Goal: Task Accomplishment & Management: Use online tool/utility

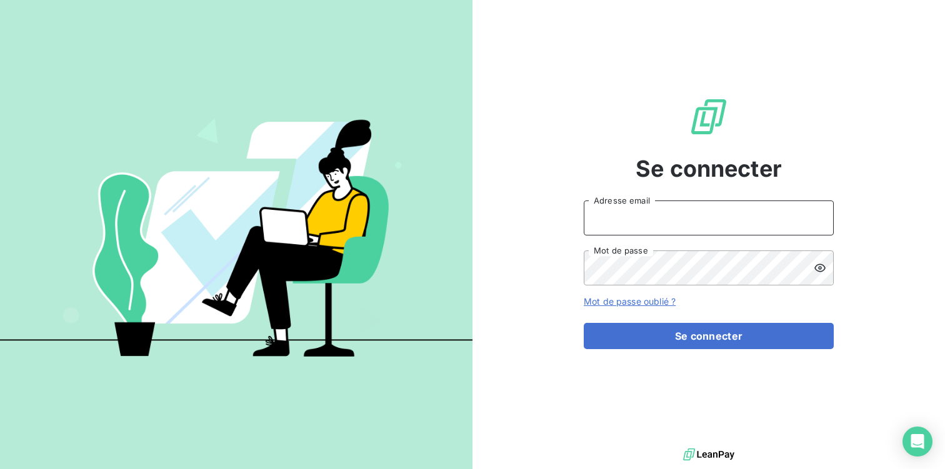
click at [638, 216] on input "Adresse email" at bounding box center [709, 218] width 250 height 35
type input "[DOMAIN_NAME][EMAIL_ADDRESS][DOMAIN_NAME]"
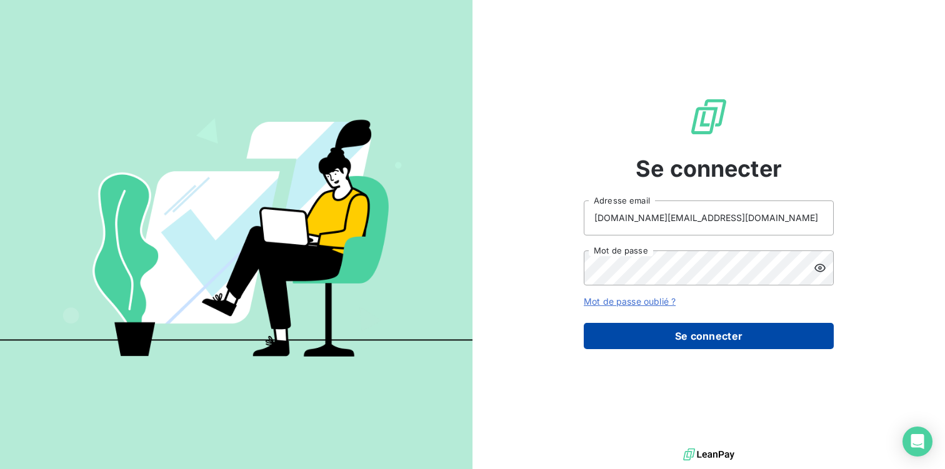
click at [691, 335] on button "Se connecter" at bounding box center [709, 336] width 250 height 26
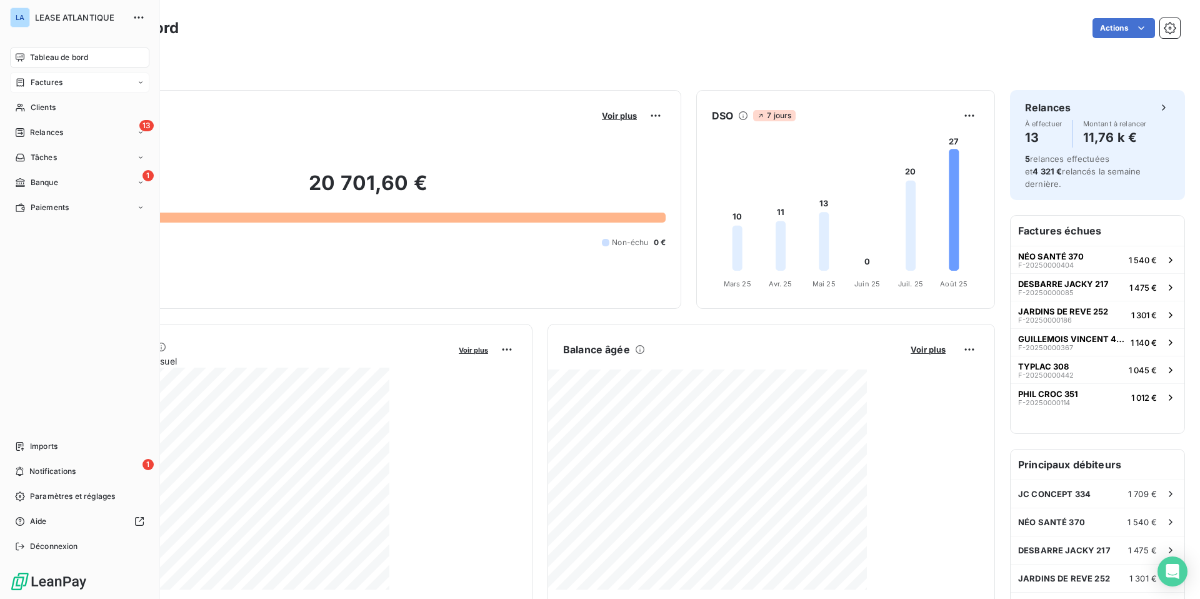
click at [43, 88] on span "Factures" at bounding box center [47, 82] width 32 height 11
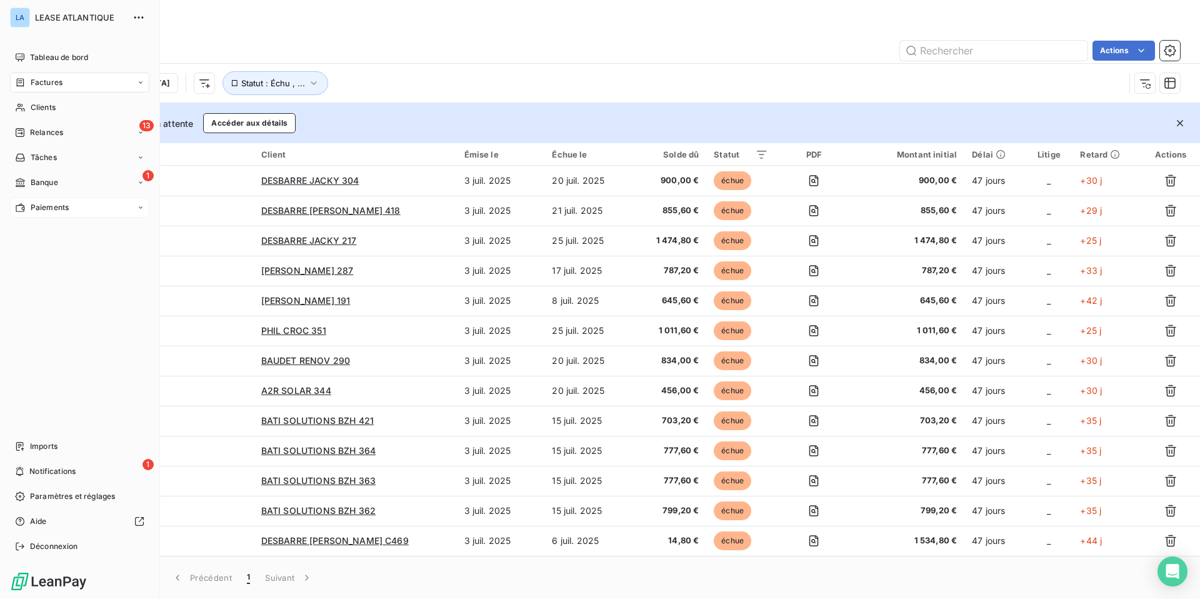
click at [51, 207] on span "Paiements" at bounding box center [50, 207] width 38 height 11
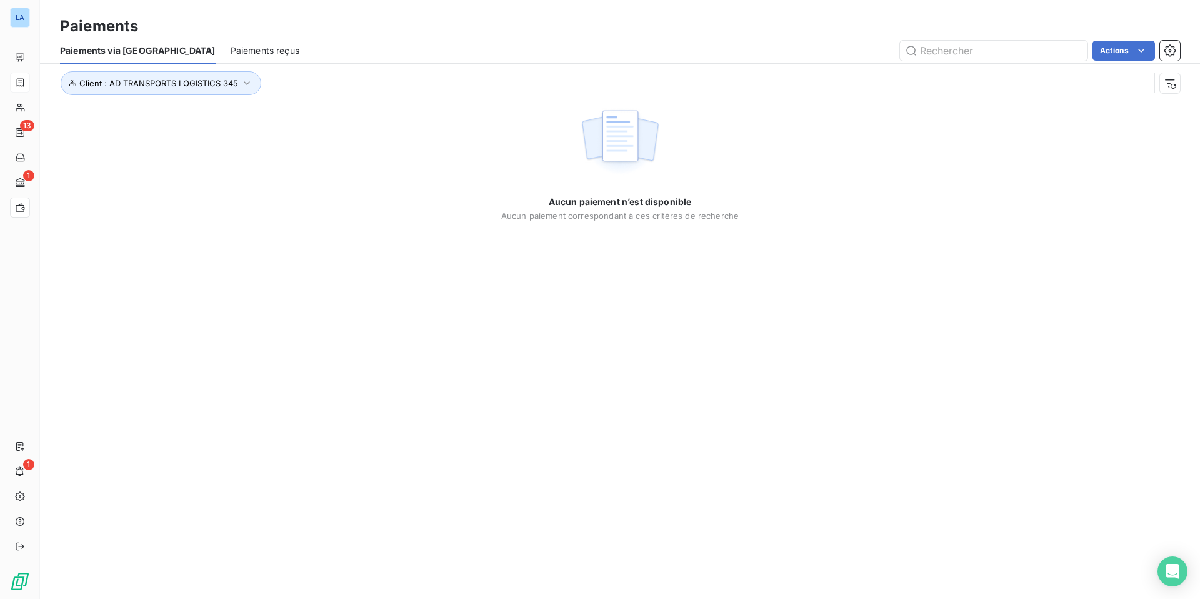
click at [231, 48] on span "Paiements reçus" at bounding box center [265, 50] width 69 height 13
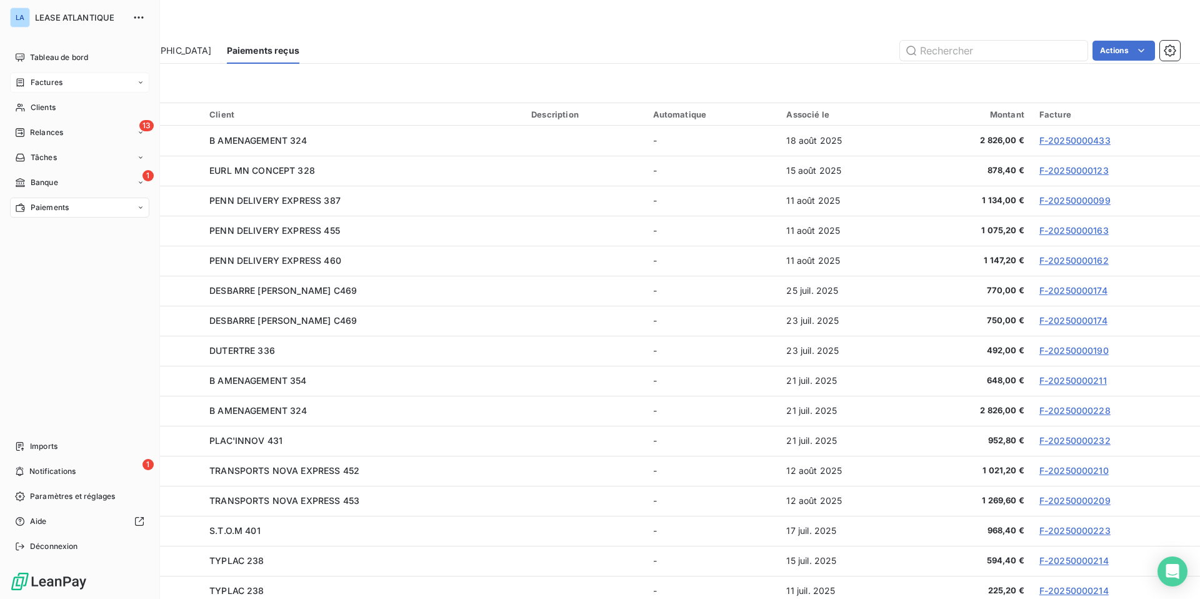
click at [44, 81] on span "Factures" at bounding box center [47, 82] width 32 height 11
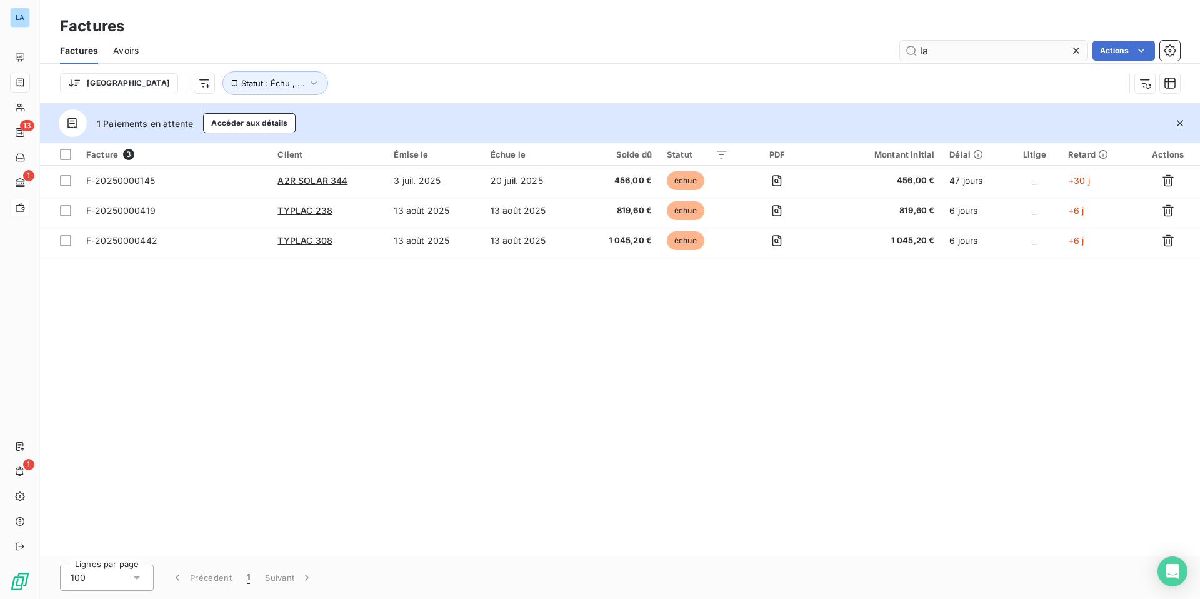
type input "l"
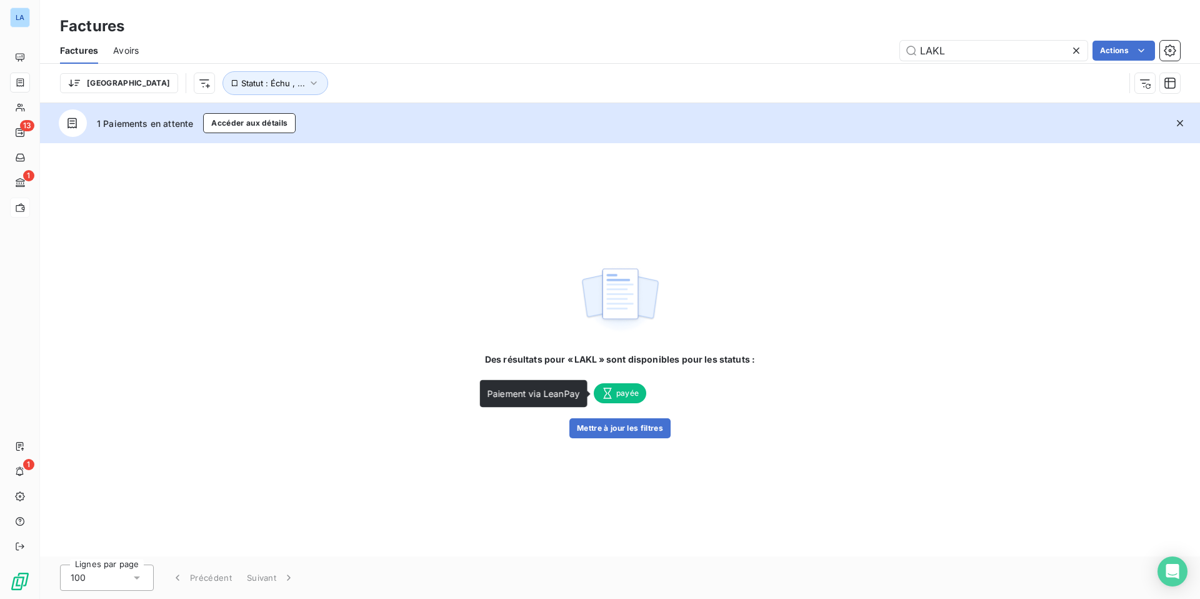
type input "LAKL"
click at [626, 396] on span "payée" at bounding box center [620, 393] width 53 height 20
click at [618, 393] on span "payée" at bounding box center [620, 393] width 53 height 20
click at [622, 395] on span "payée" at bounding box center [620, 393] width 53 height 20
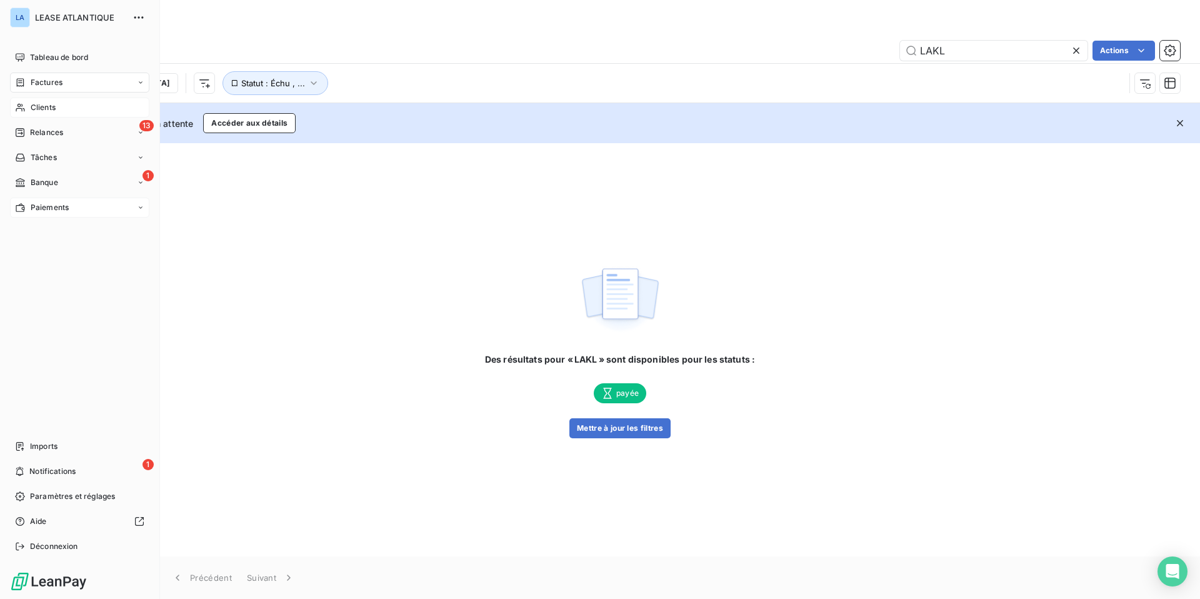
click at [38, 106] on span "Clients" at bounding box center [43, 107] width 25 height 11
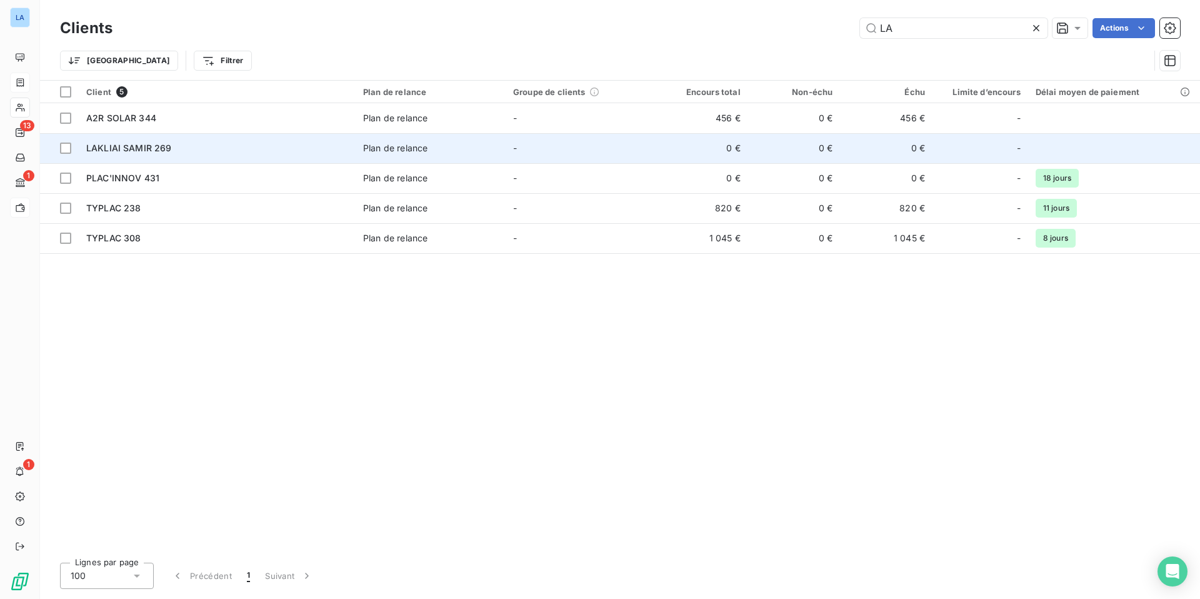
type input "LA"
click at [139, 151] on span "LAKLIAI SAMIR 269" at bounding box center [129, 148] width 86 height 11
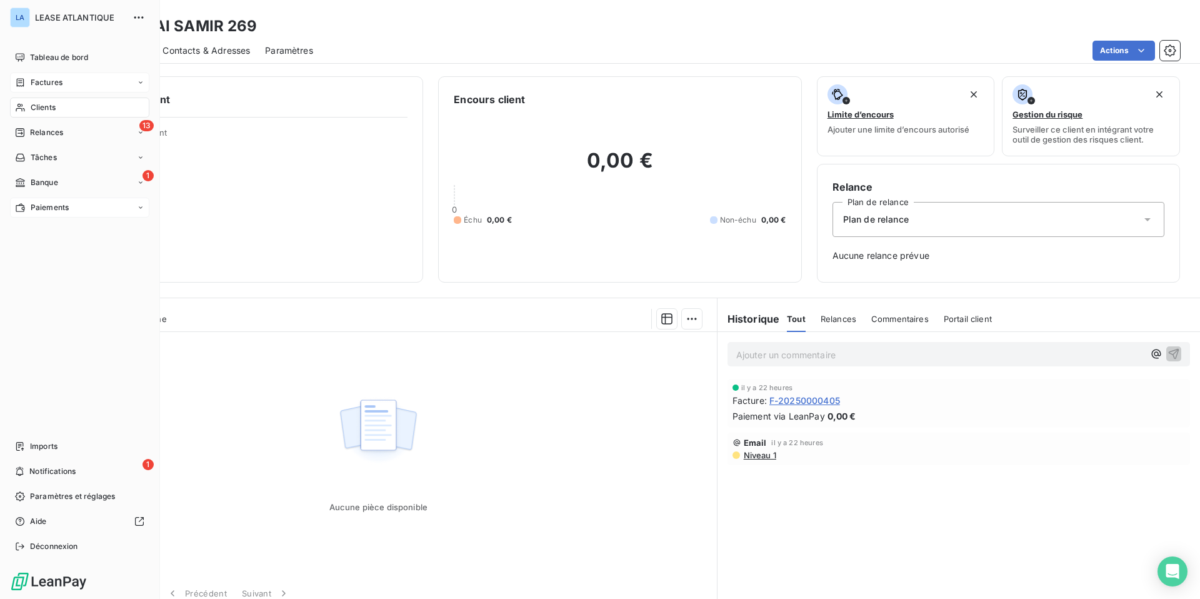
click at [44, 208] on span "Paiements" at bounding box center [50, 207] width 38 height 11
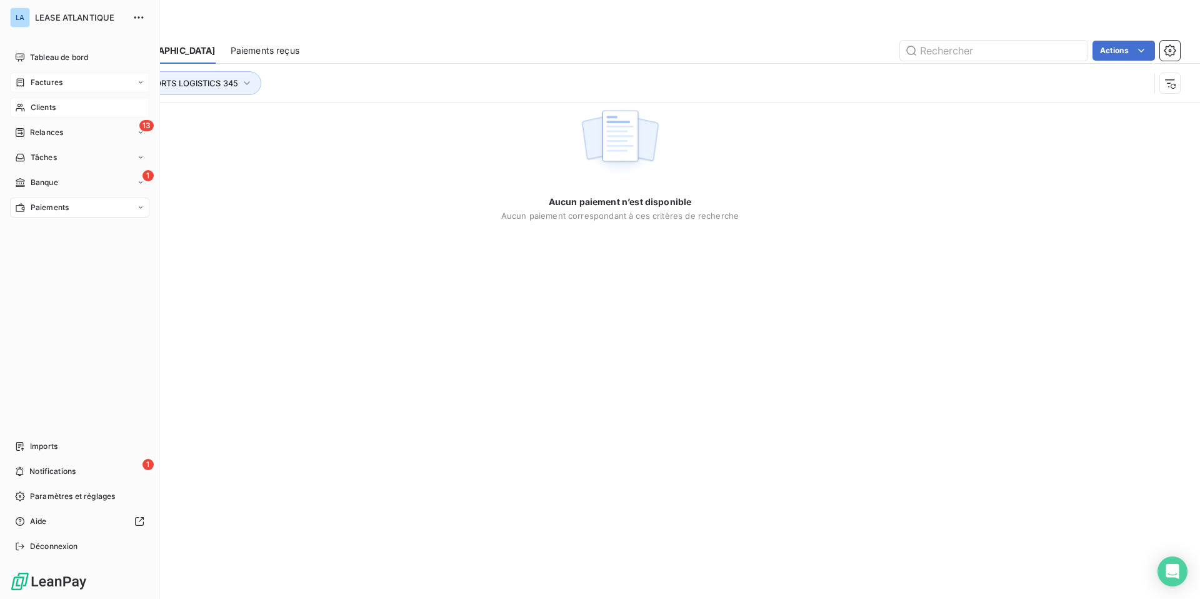
click at [47, 76] on div "Factures" at bounding box center [79, 83] width 139 height 20
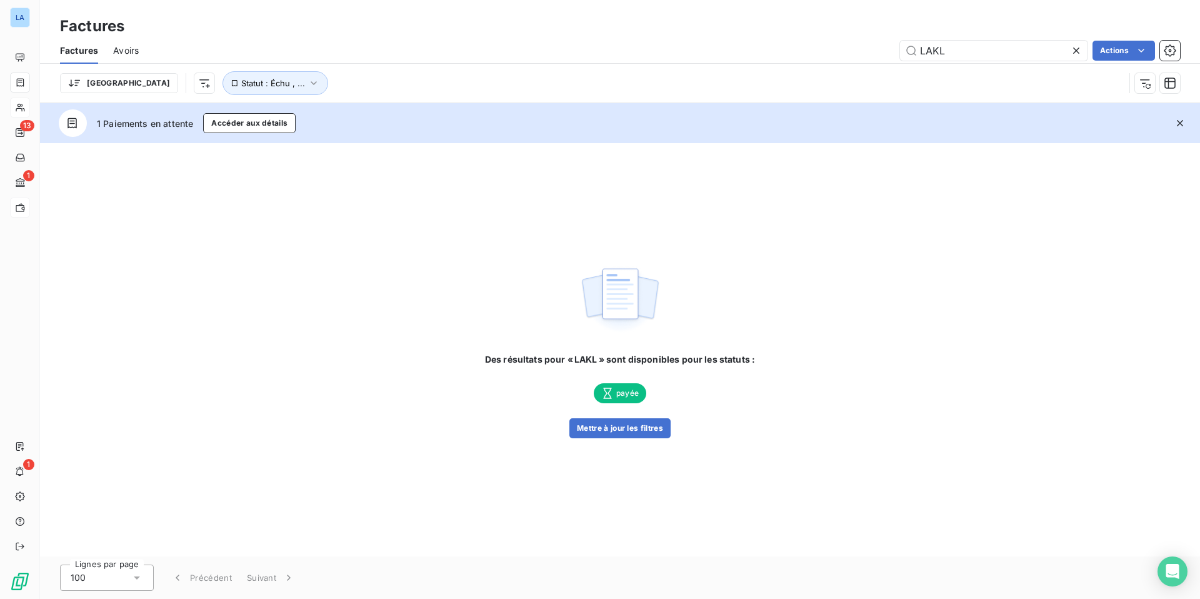
click at [944, 50] on icon at bounding box center [1076, 50] width 13 height 13
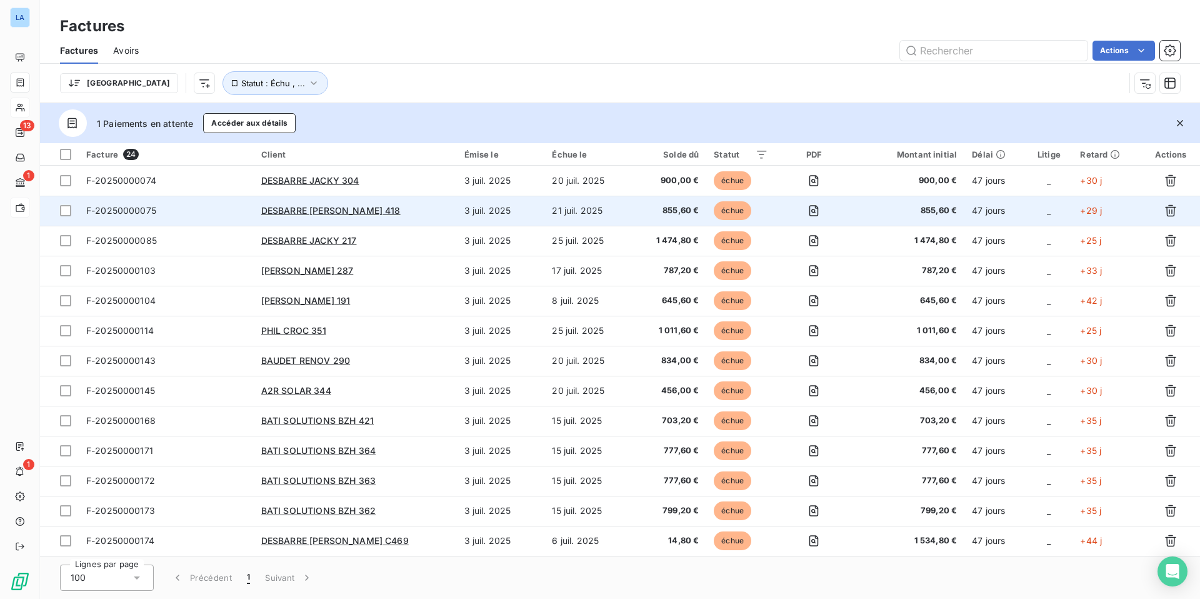
click at [120, 212] on span "F-20250000075" at bounding box center [121, 210] width 70 height 11
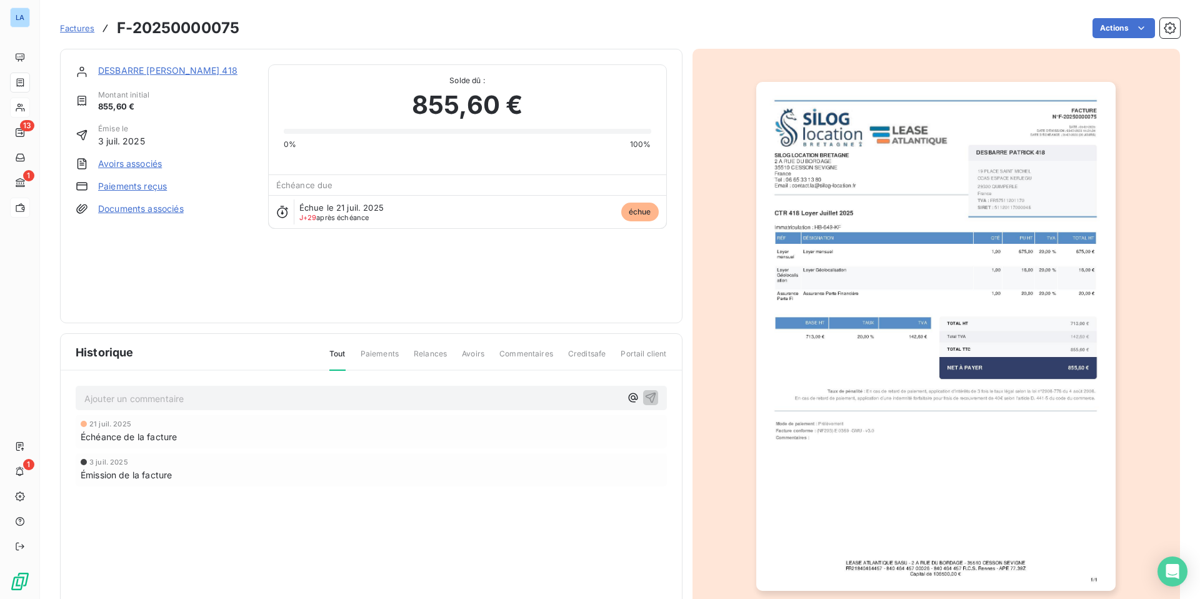
click at [119, 189] on link "Paiements reçus" at bounding box center [132, 186] width 69 height 13
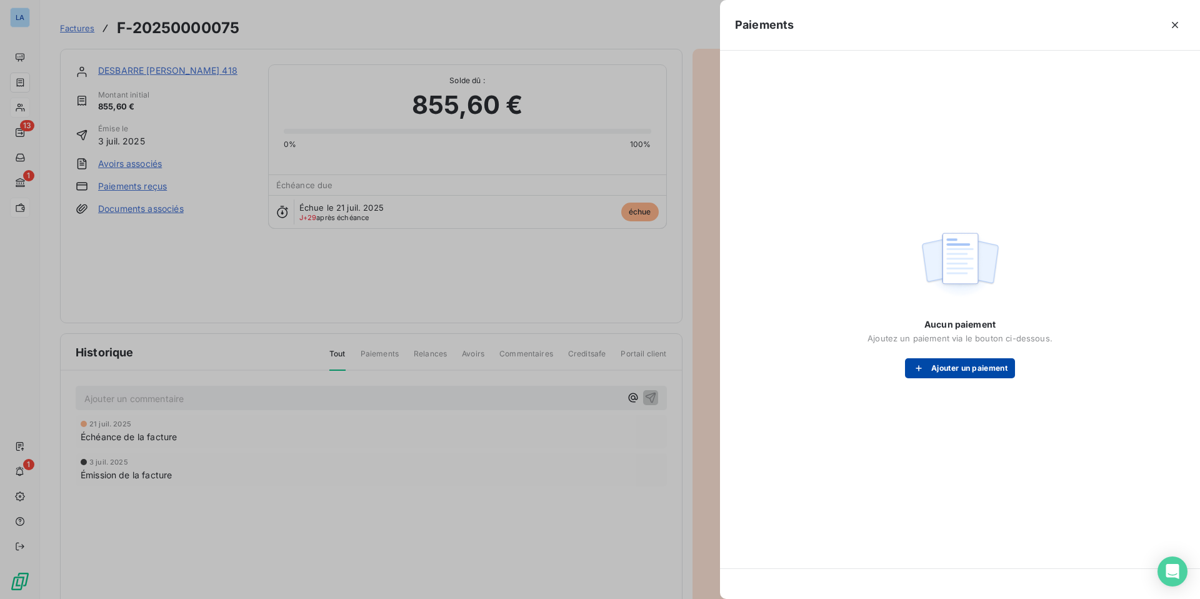
click at [941, 368] on button "Ajouter un paiement" at bounding box center [960, 368] width 110 height 20
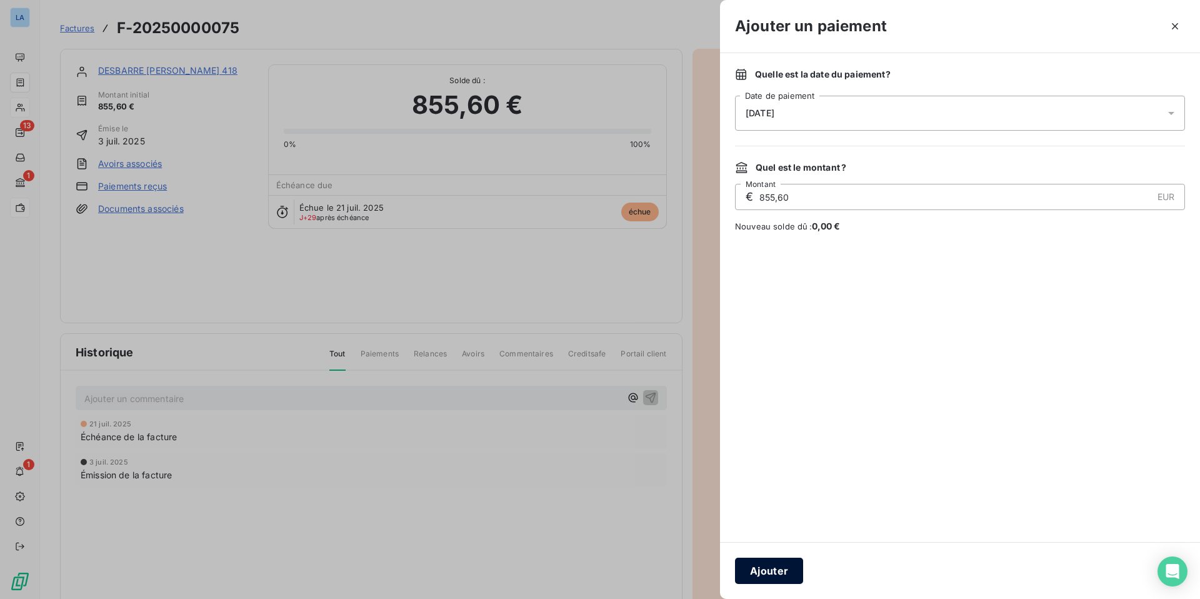
click at [765, 469] on button "Ajouter" at bounding box center [769, 571] width 68 height 26
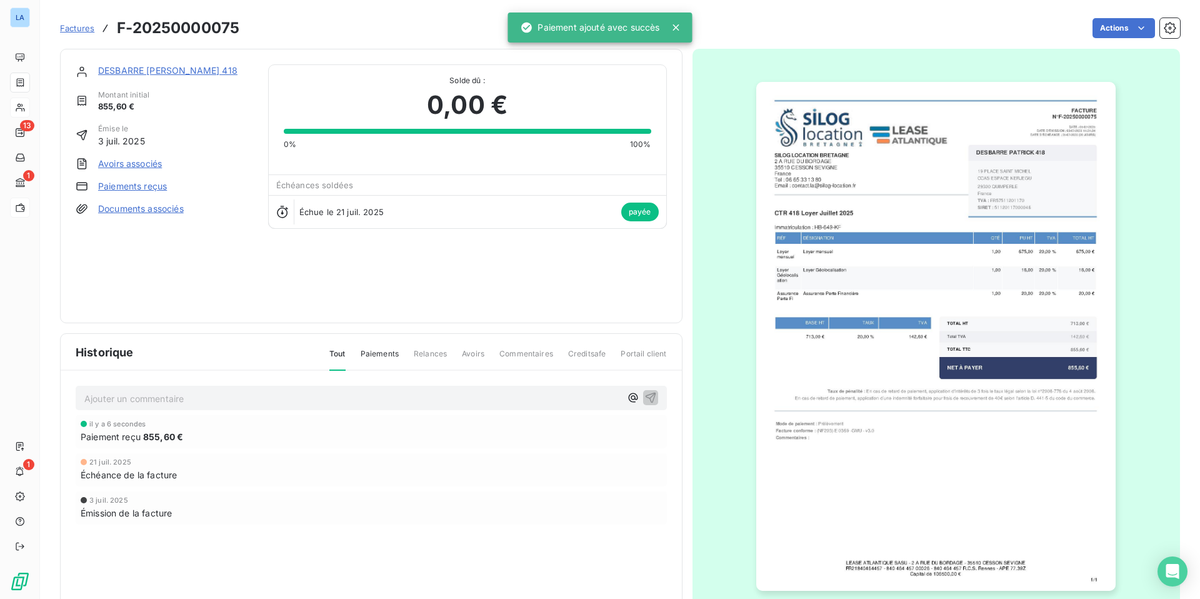
click at [114, 401] on p "Ajouter un commentaire ﻿" at bounding box center [352, 399] width 536 height 16
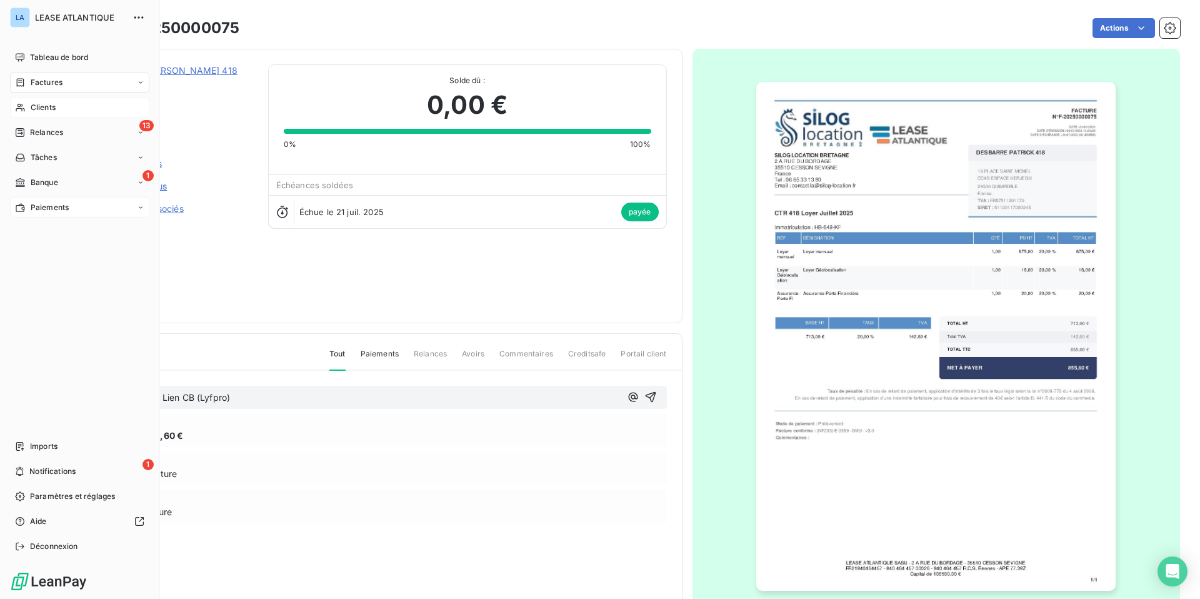
click at [46, 84] on span "Factures" at bounding box center [47, 82] width 32 height 11
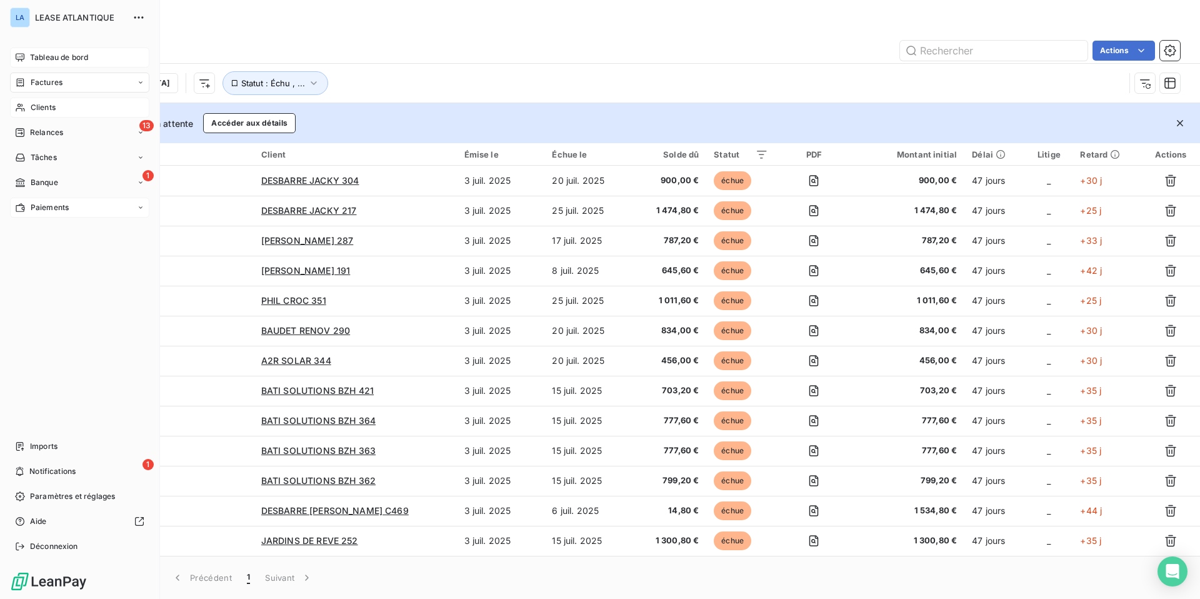
click at [43, 51] on div "Tableau de bord" at bounding box center [79, 58] width 139 height 20
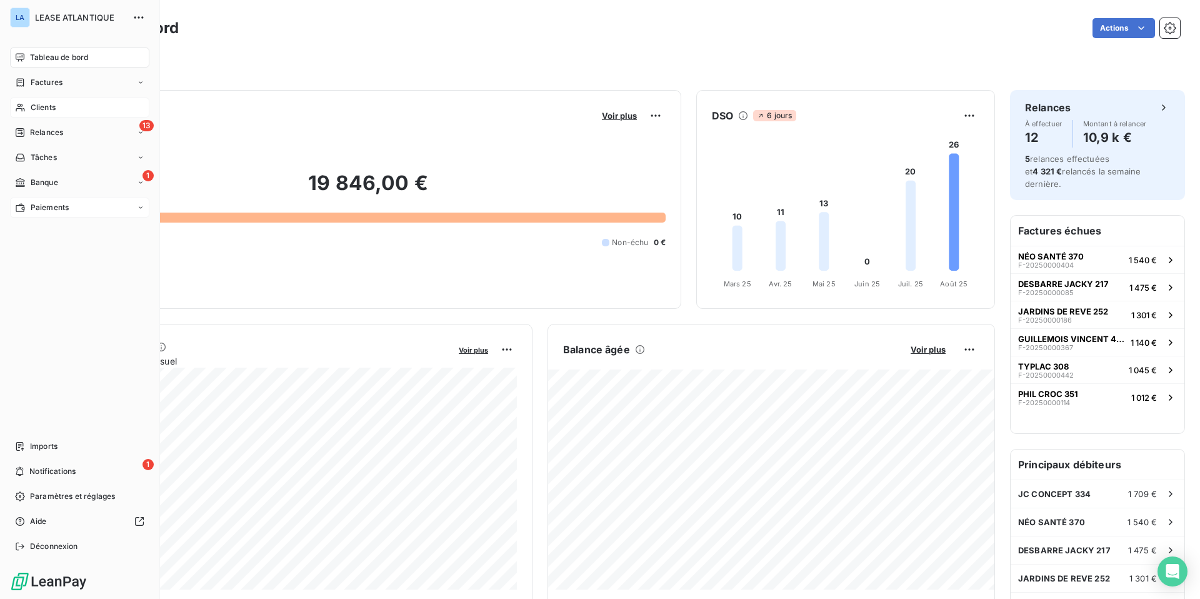
click at [48, 81] on span "Factures" at bounding box center [47, 82] width 32 height 11
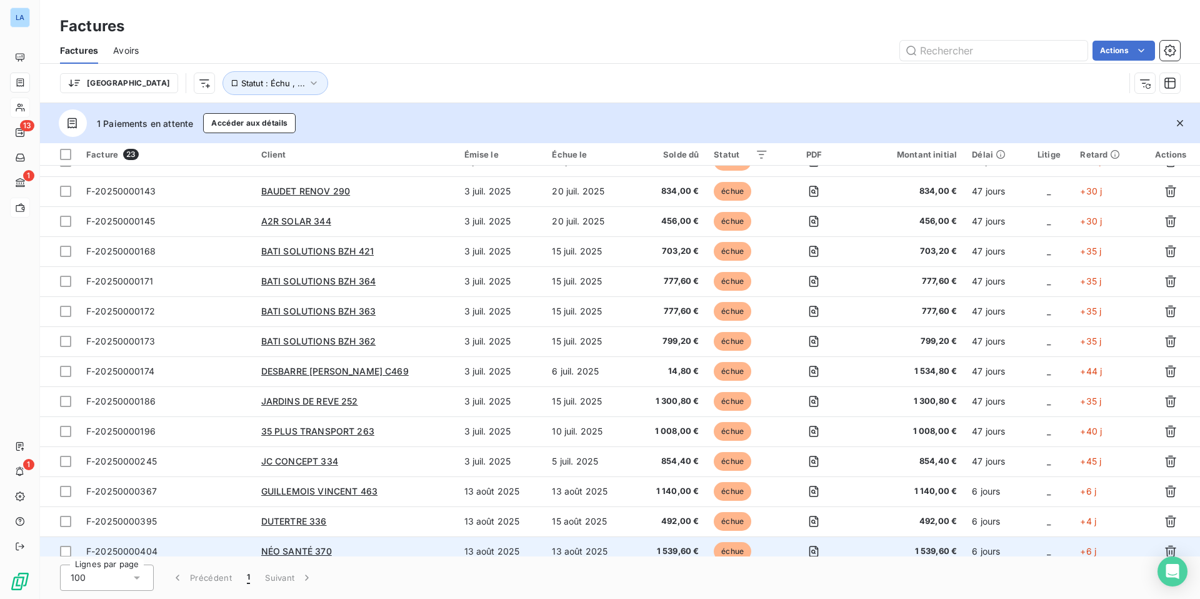
scroll to position [126, 0]
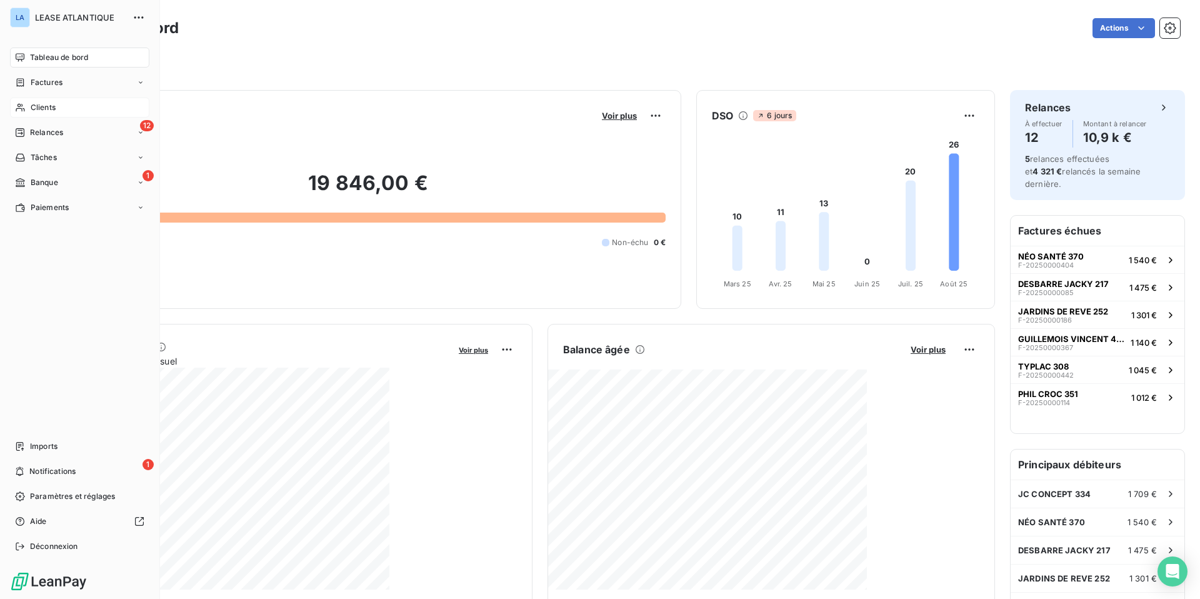
click at [38, 107] on span "Clients" at bounding box center [43, 107] width 25 height 11
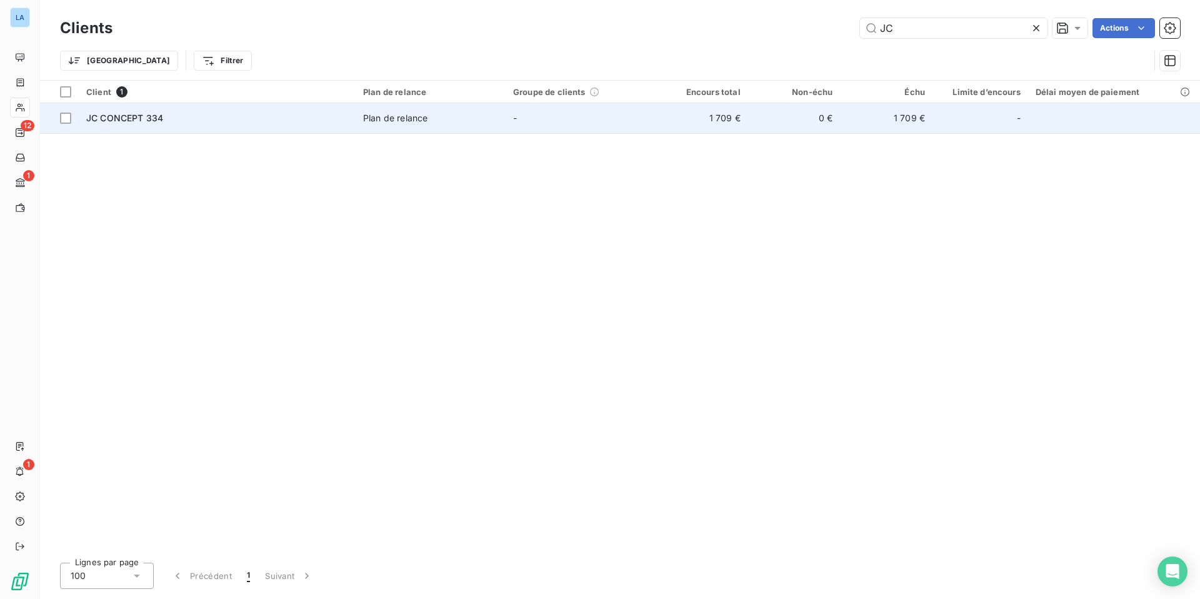
type input "JC"
click at [142, 122] on span "JC CONCEPT 334" at bounding box center [124, 118] width 77 height 11
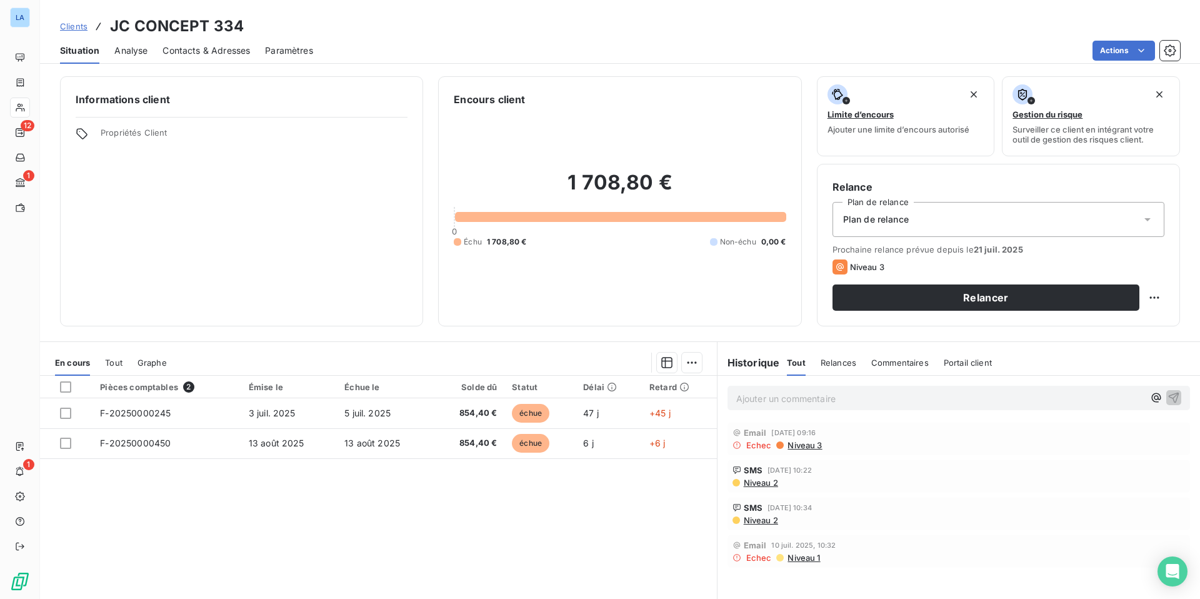
scroll to position [55, 0]
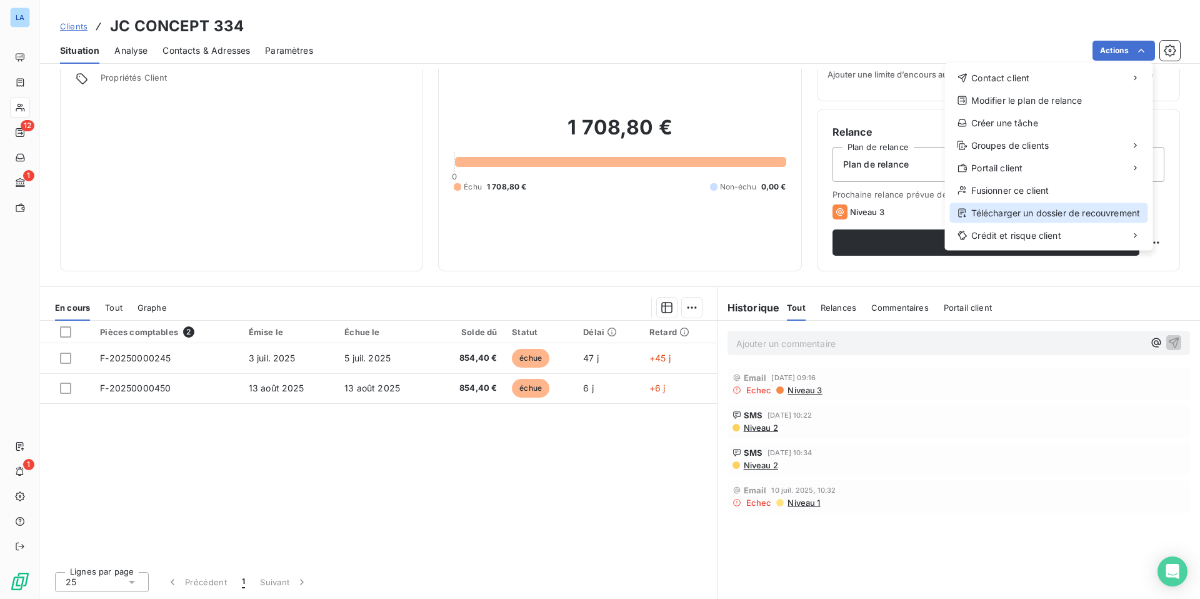
click at [944, 213] on div "Télécharger un dossier de recouvrement" at bounding box center [1049, 213] width 198 height 20
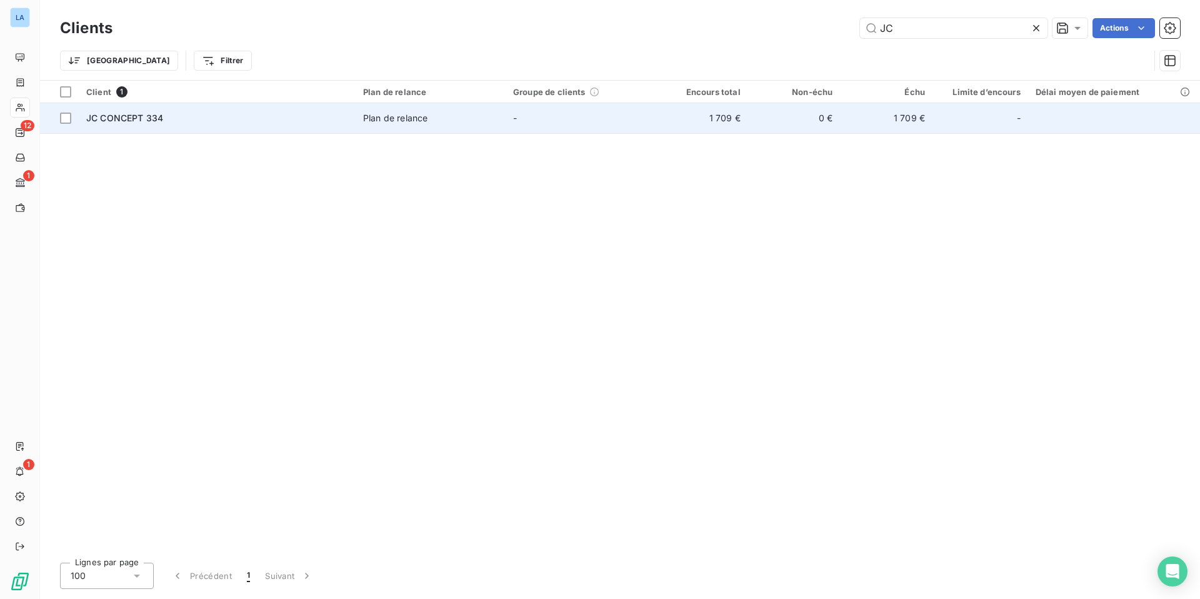
click at [123, 118] on span "JC CONCEPT 334" at bounding box center [124, 118] width 77 height 11
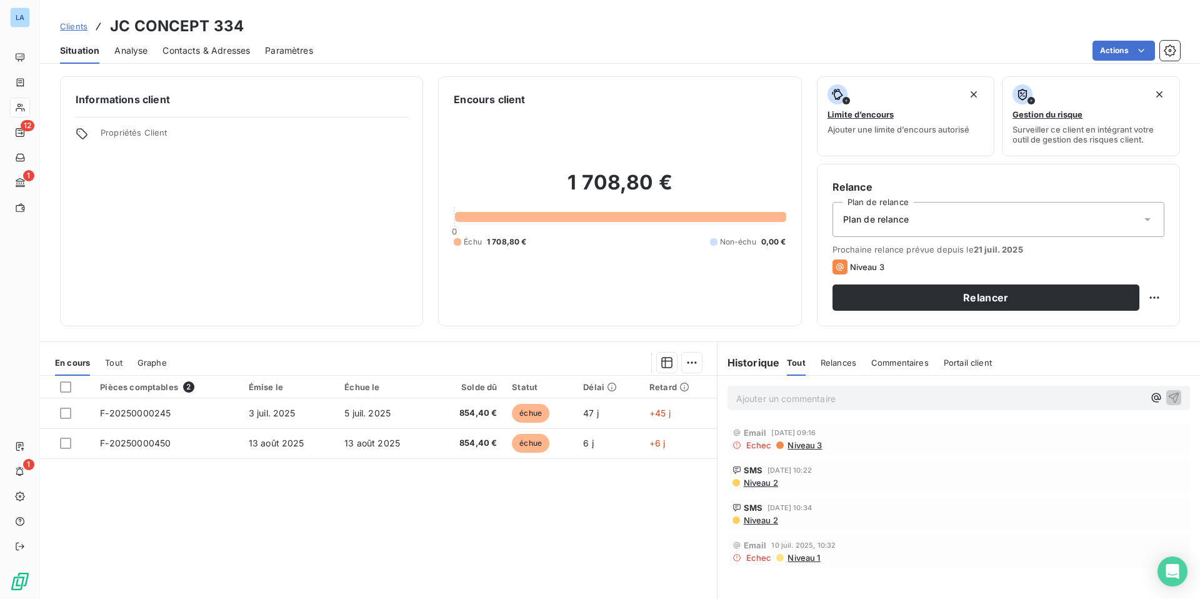
scroll to position [55, 0]
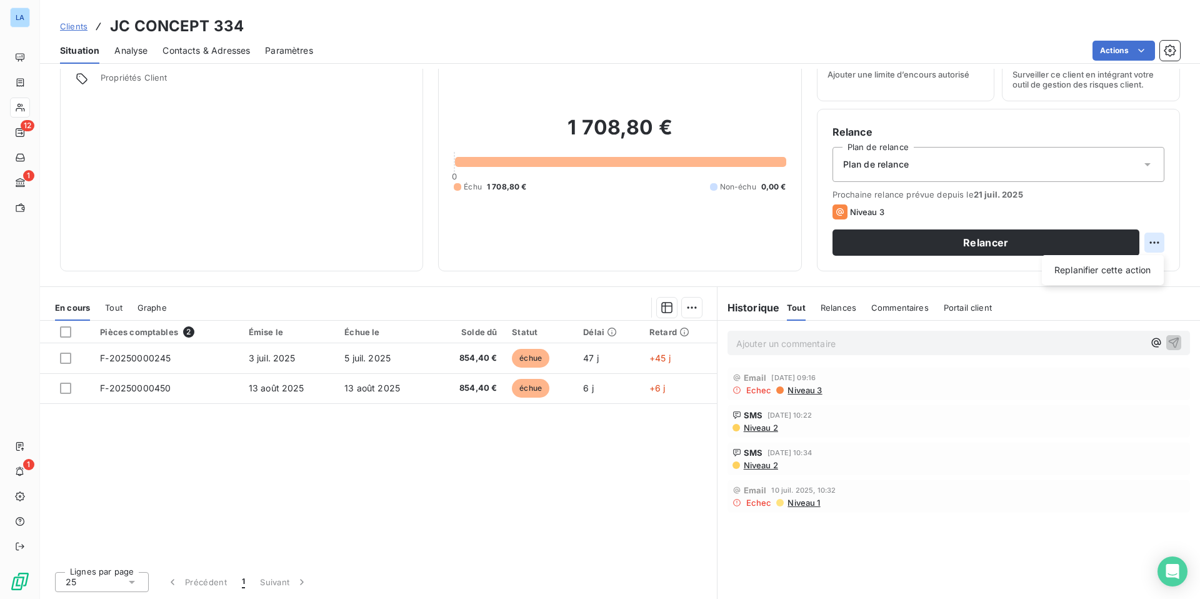
click at [944, 241] on html "LA 12 1 1 Clients JC CONCEPT 334 Situation Analyse Contacts & Adresses Paramètr…" at bounding box center [600, 299] width 1200 height 599
click at [755, 232] on html "LA 12 1 1 Clients JC CONCEPT 334 Situation Analyse Contacts & Adresses Paramètr…" at bounding box center [600, 299] width 1200 height 599
click at [292, 47] on span "Paramètres" at bounding box center [289, 50] width 48 height 13
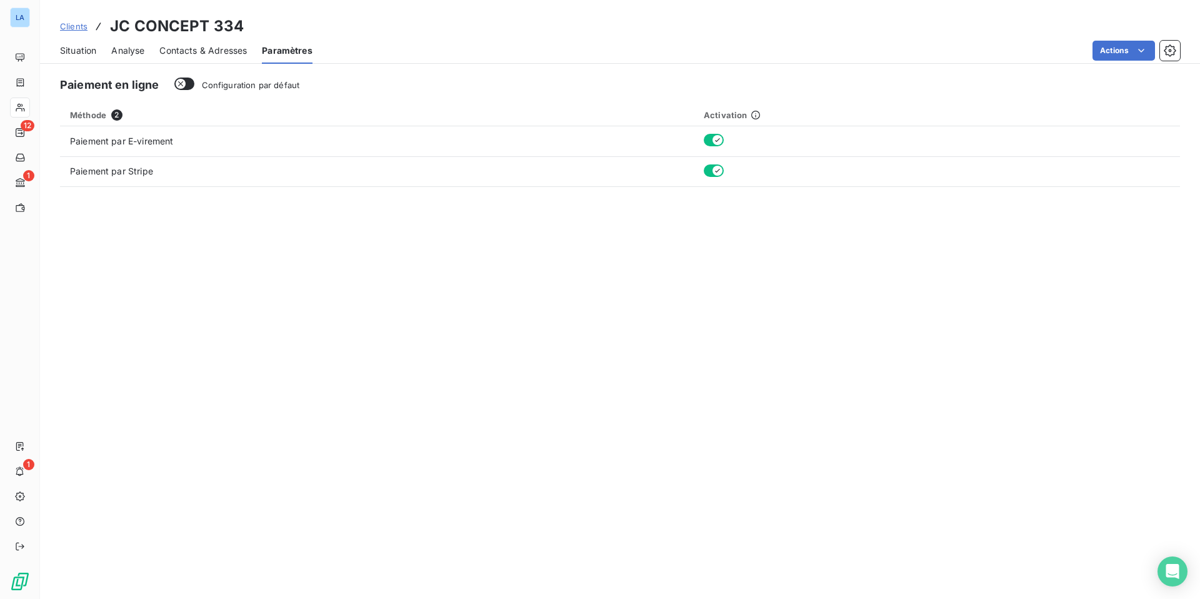
click at [188, 53] on span "Contacts & Adresses" at bounding box center [203, 50] width 88 height 13
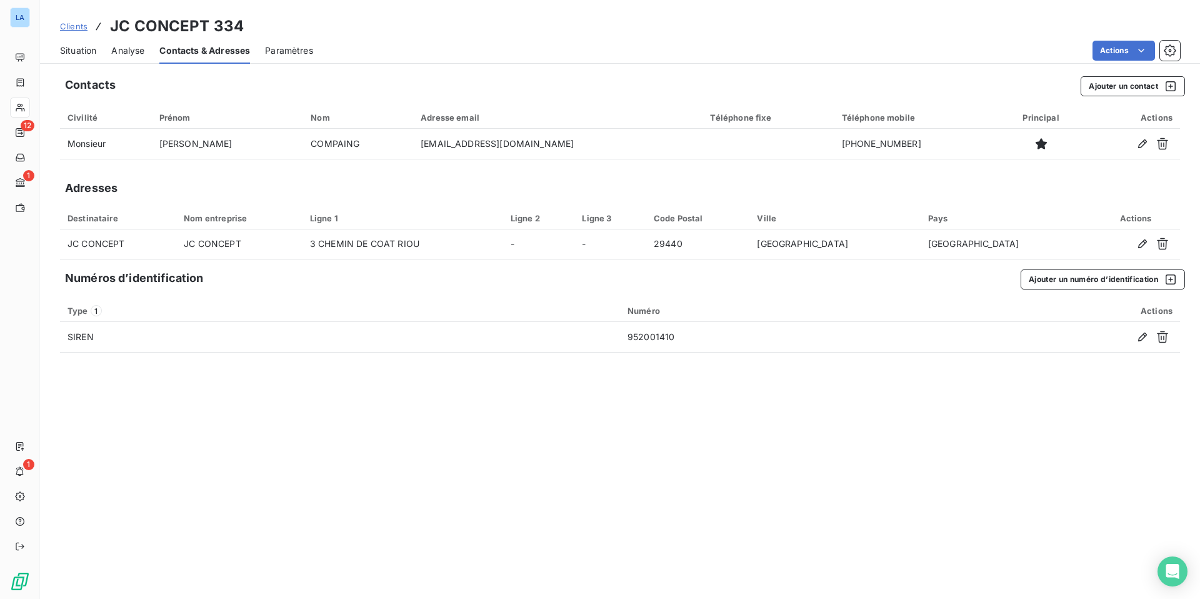
click at [888, 26] on html "LA 12 1 1 Clients JC CONCEPT 334 Situation Analyse Contacts & Adresses Paramètr…" at bounding box center [600, 299] width 1200 height 599
click at [944, 49] on icon "button" at bounding box center [1170, 50] width 3 height 3
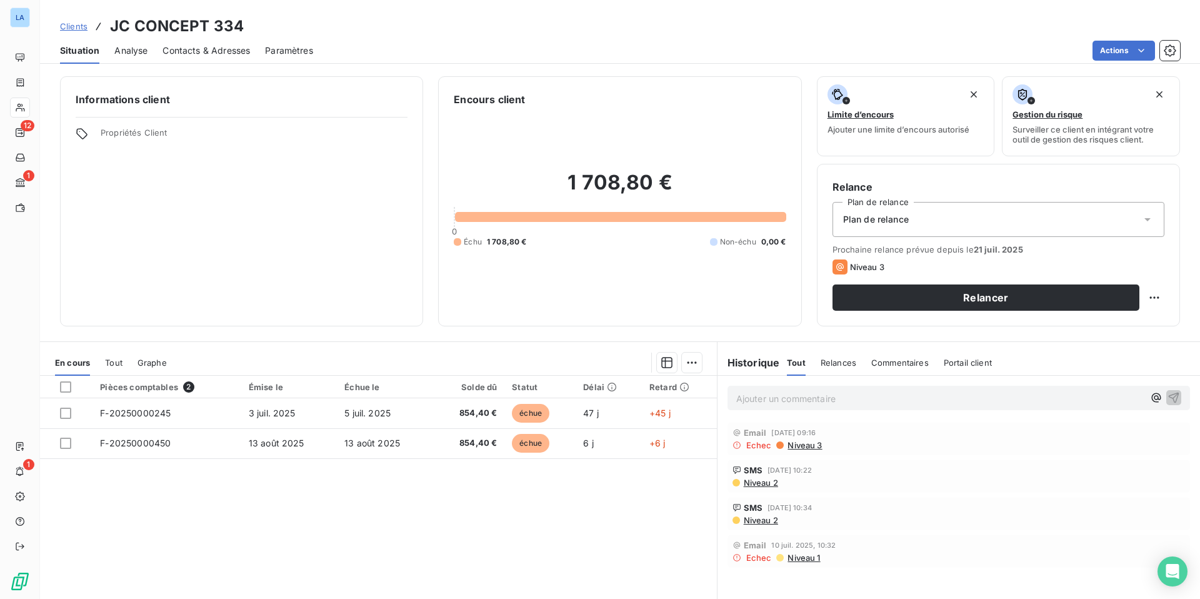
click at [122, 54] on span "Analyse" at bounding box center [130, 50] width 33 height 13
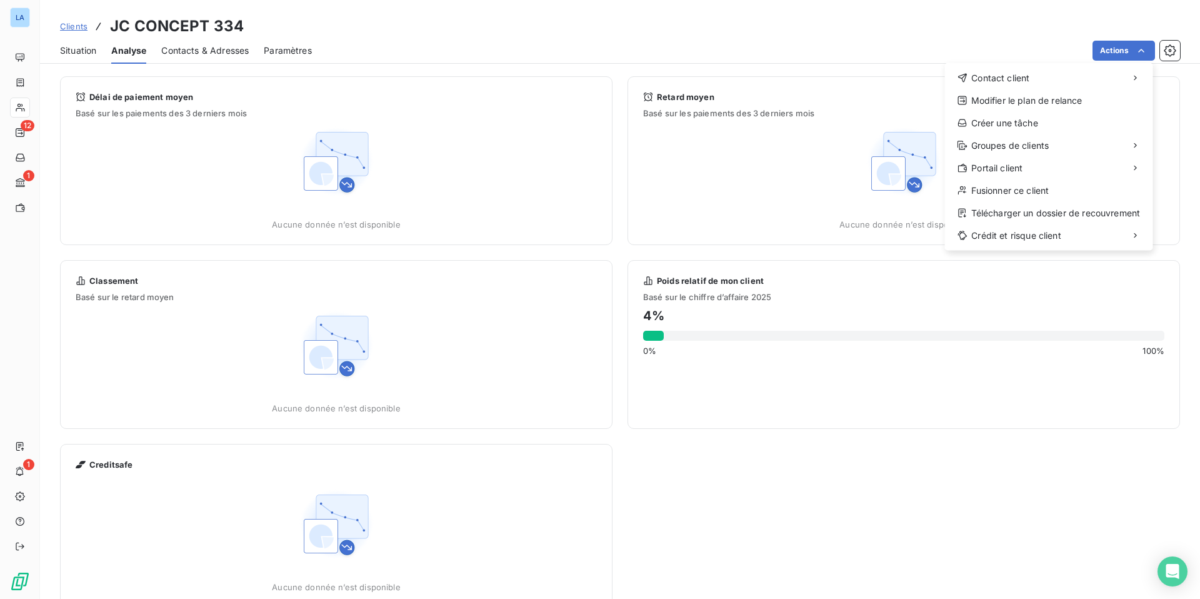
click at [448, 112] on html "LA 12 1 1 Clients JC CONCEPT 334 Situation Analyse Contacts & Adresses Paramètr…" at bounding box center [600, 299] width 1200 height 599
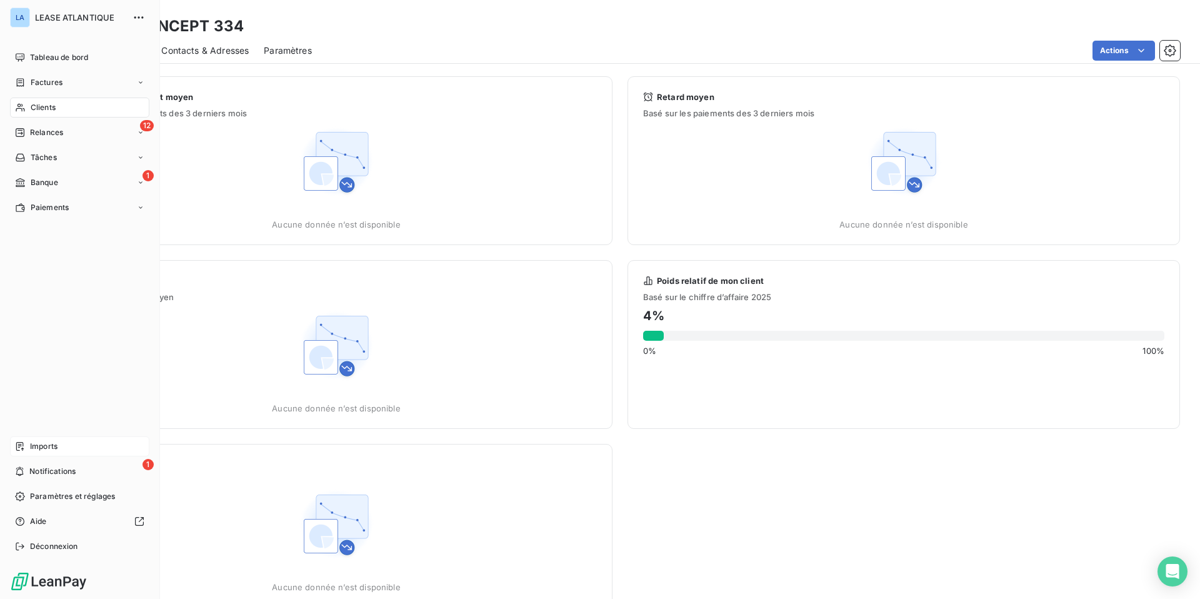
click at [38, 444] on span "Imports" at bounding box center [44, 446] width 28 height 11
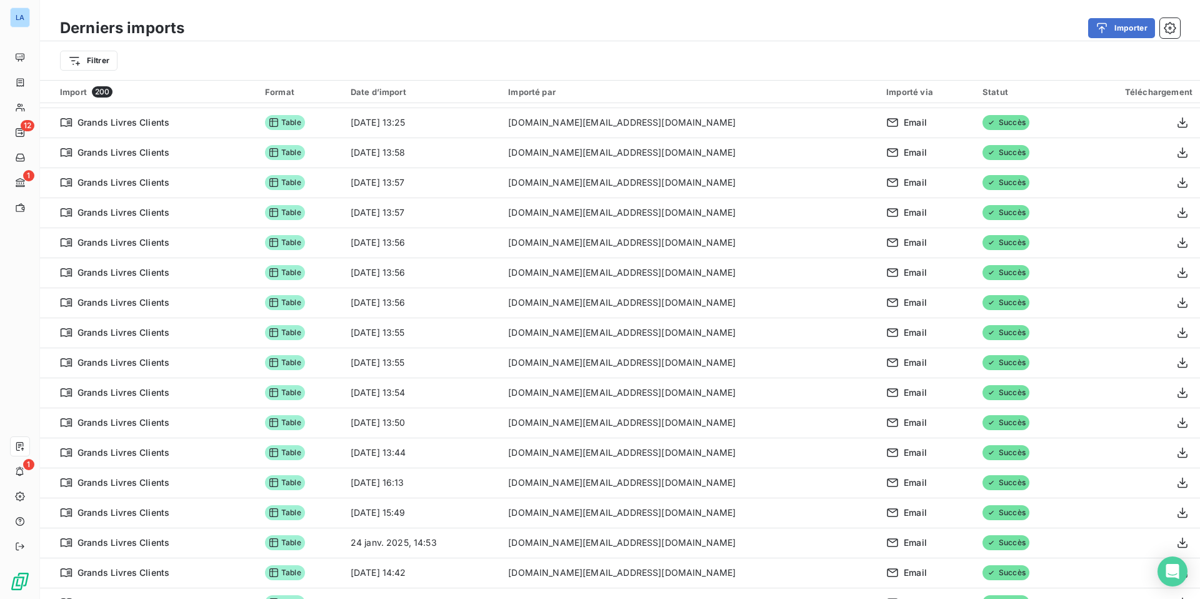
scroll to position [1845, 0]
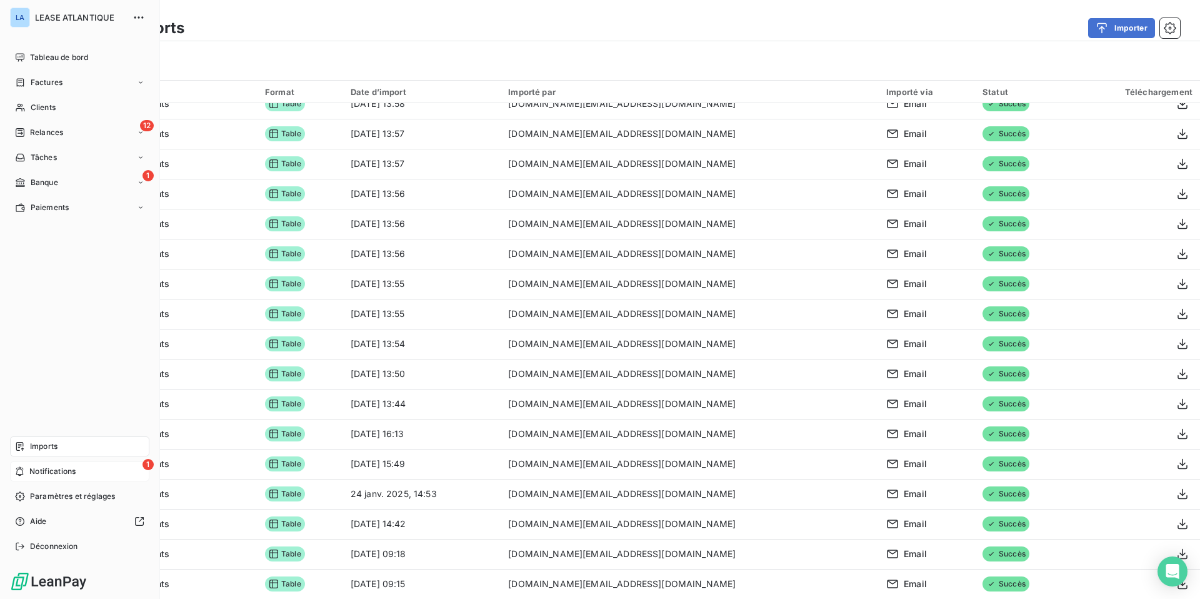
click at [61, 468] on span "Notifications" at bounding box center [52, 471] width 46 height 11
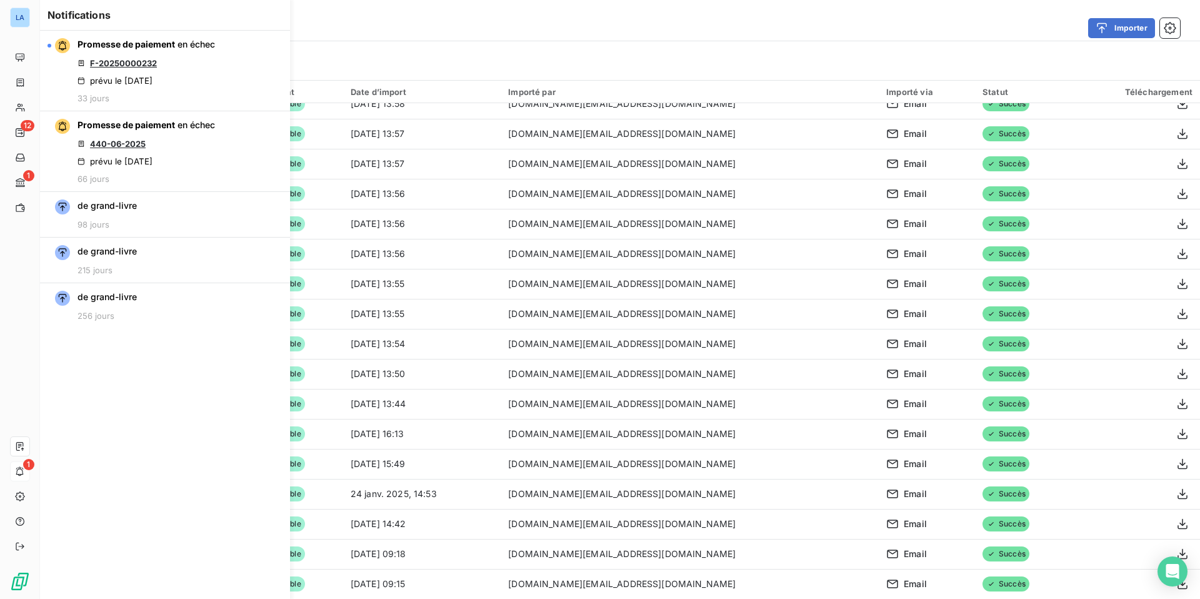
click at [388, 9] on div "Derniers imports Importer Filtrer" at bounding box center [620, 40] width 1160 height 80
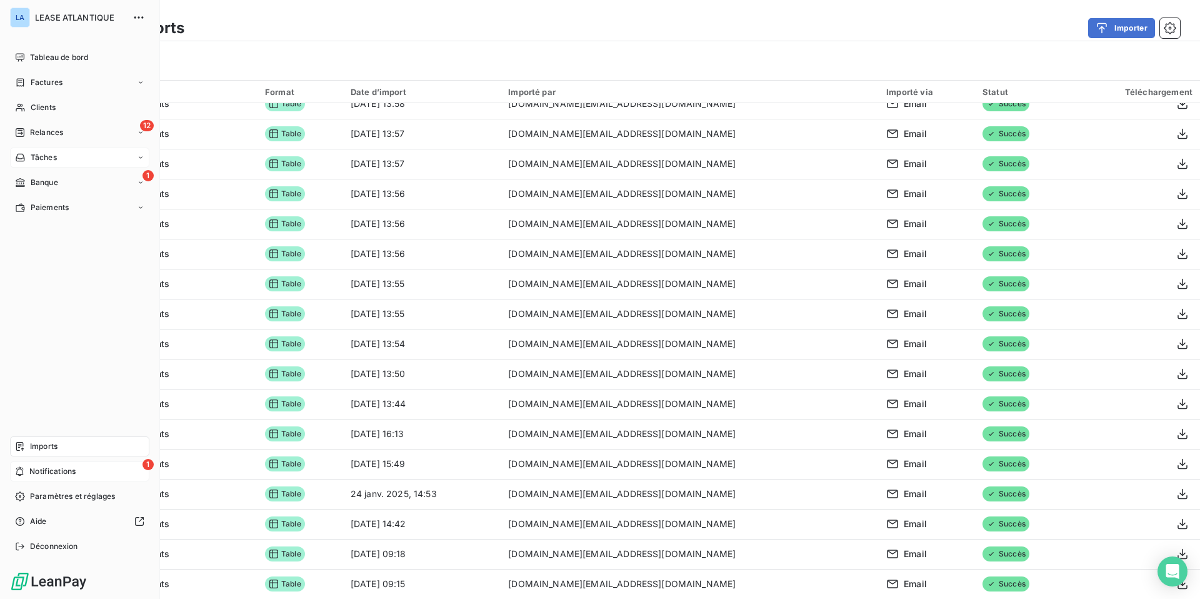
click at [43, 155] on span "Tâches" at bounding box center [44, 157] width 26 height 11
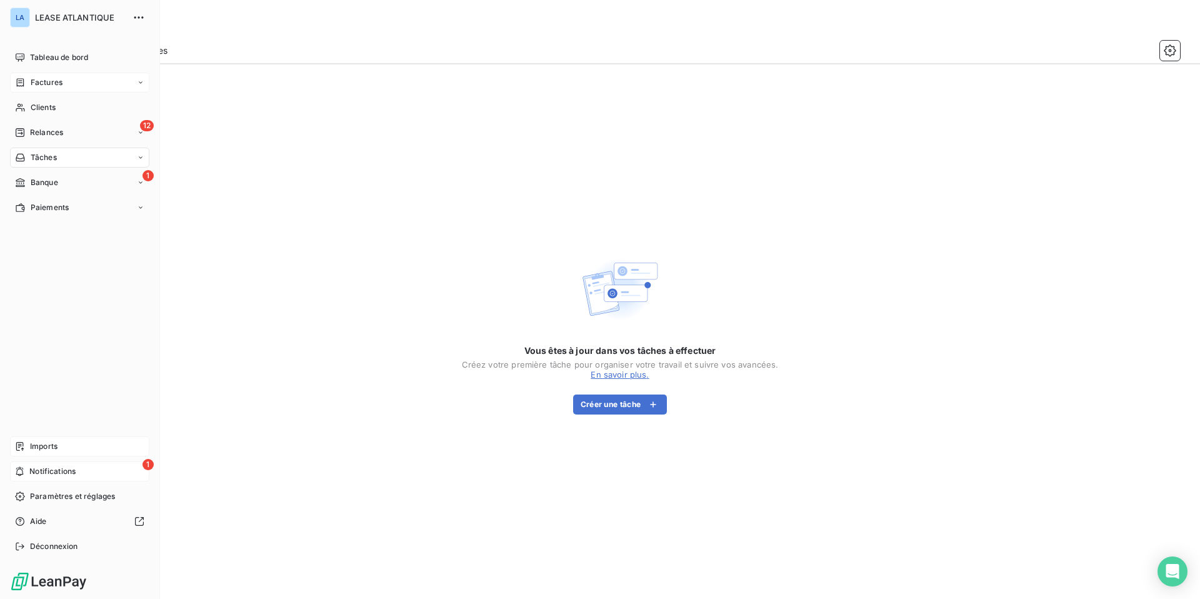
click at [57, 84] on span "Factures" at bounding box center [47, 82] width 32 height 11
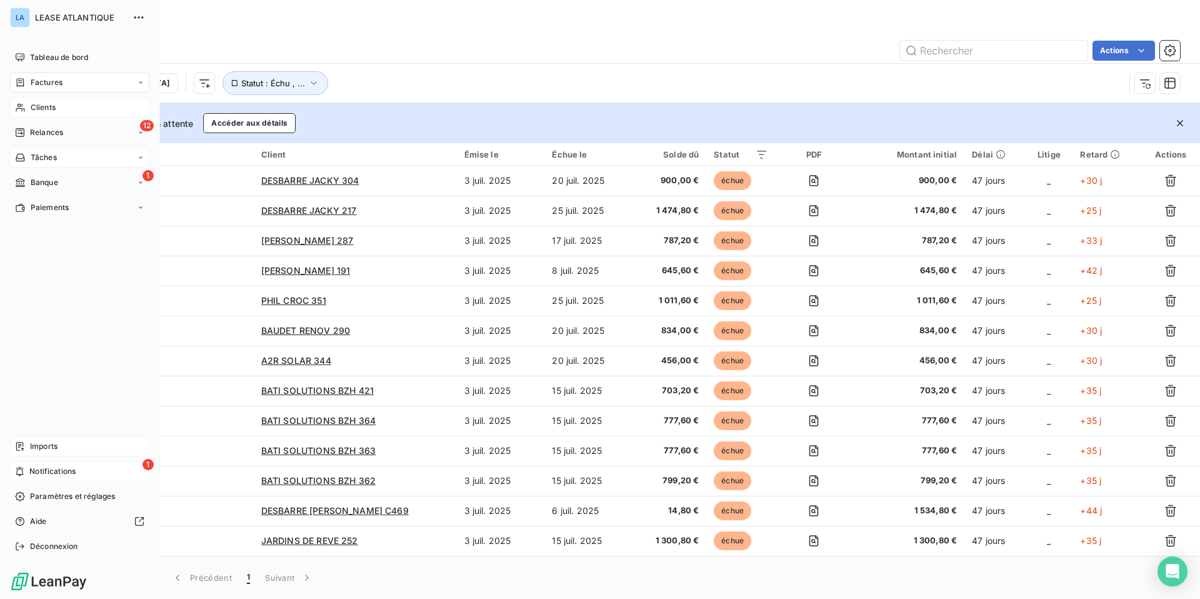
click at [37, 105] on span "Clients" at bounding box center [43, 107] width 25 height 11
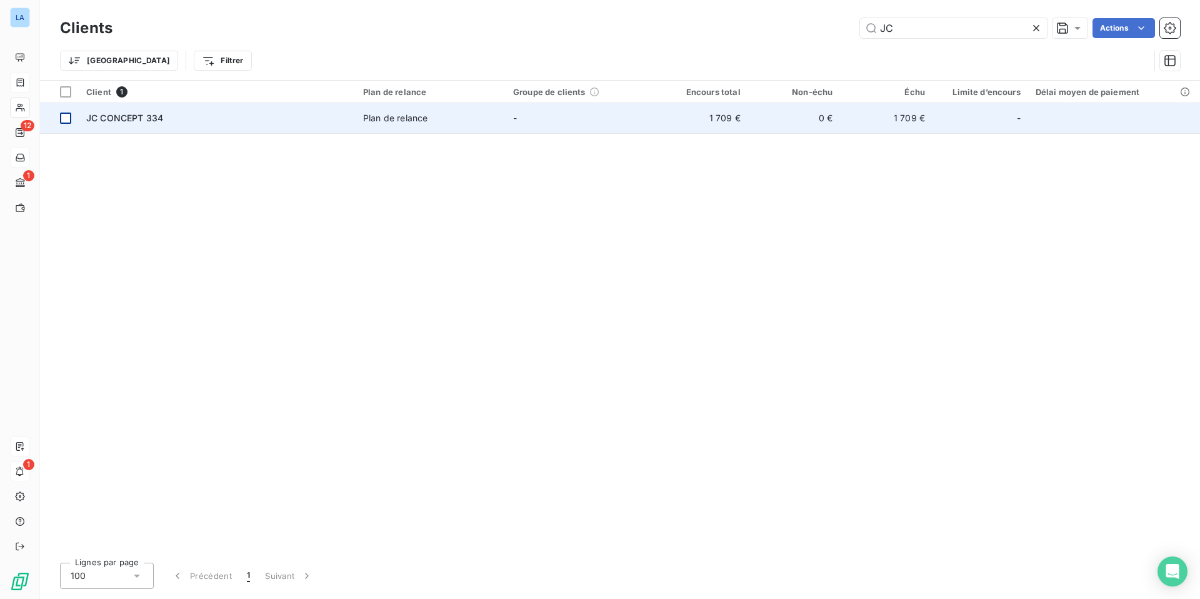
click at [64, 123] on div at bounding box center [65, 118] width 11 height 11
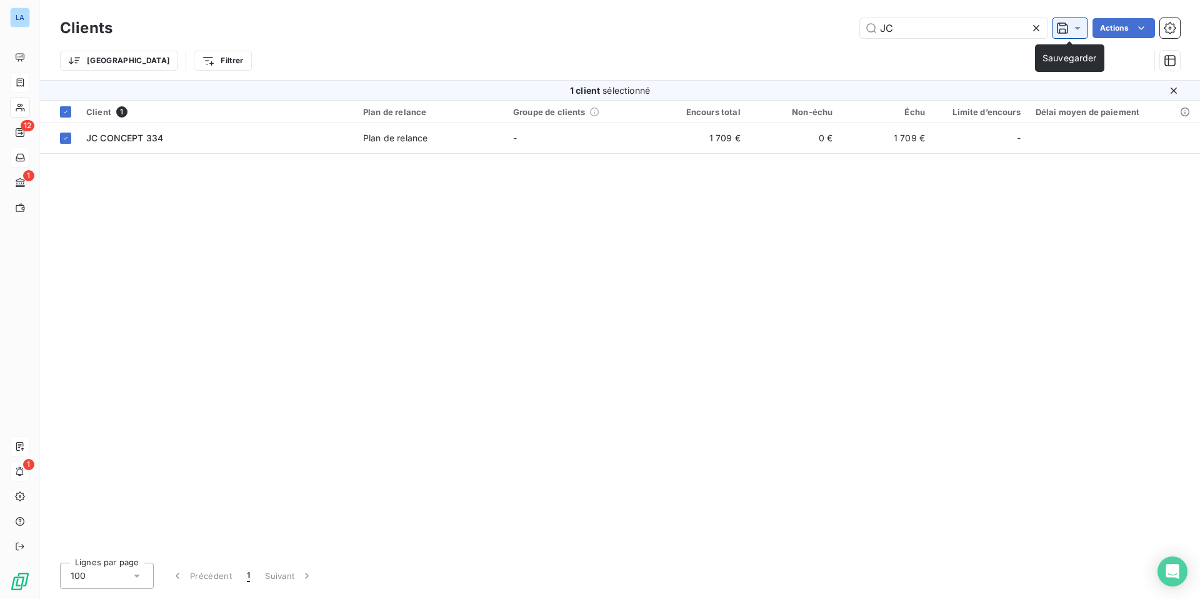
click at [944, 28] on icon at bounding box center [1077, 28] width 6 height 3
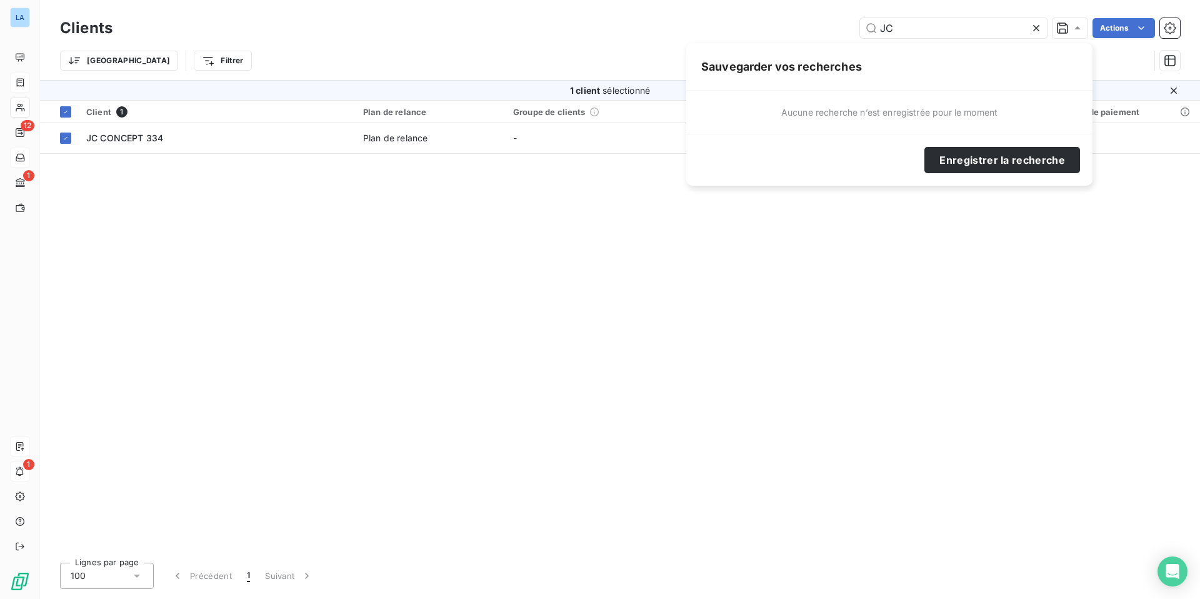
click at [944, 213] on div "Client 1 Plan de relance Groupe de clients Encours total Non-échu Échu Limite d…" at bounding box center [620, 327] width 1160 height 452
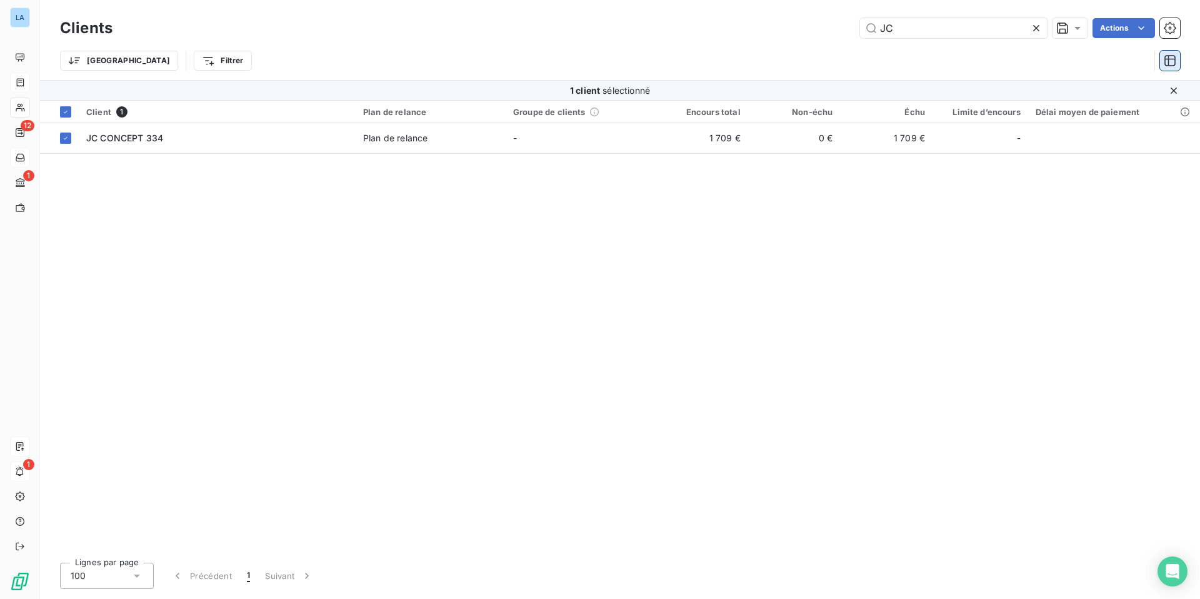
click at [944, 60] on icon "button" at bounding box center [1170, 60] width 13 height 13
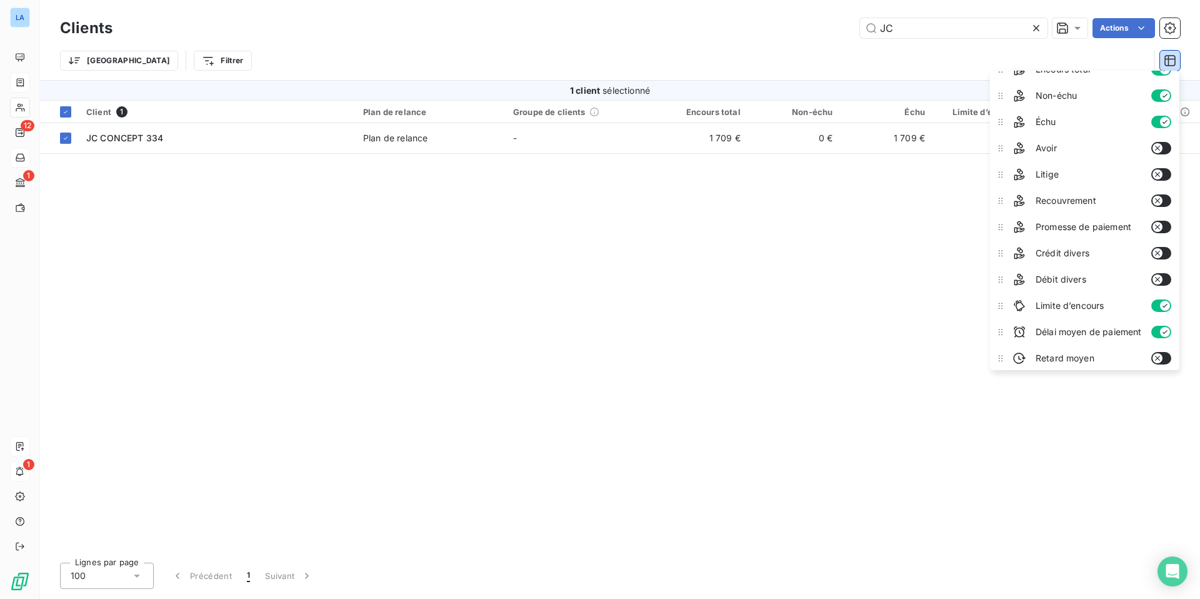
scroll to position [98, 0]
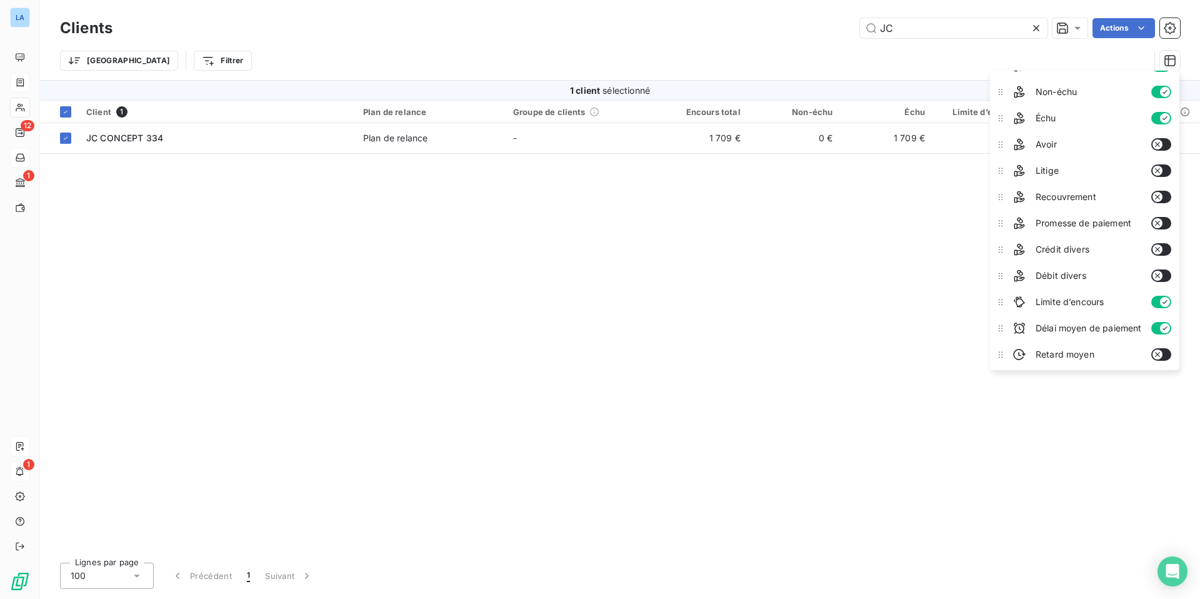
click at [944, 199] on icon "button" at bounding box center [1158, 197] width 10 height 10
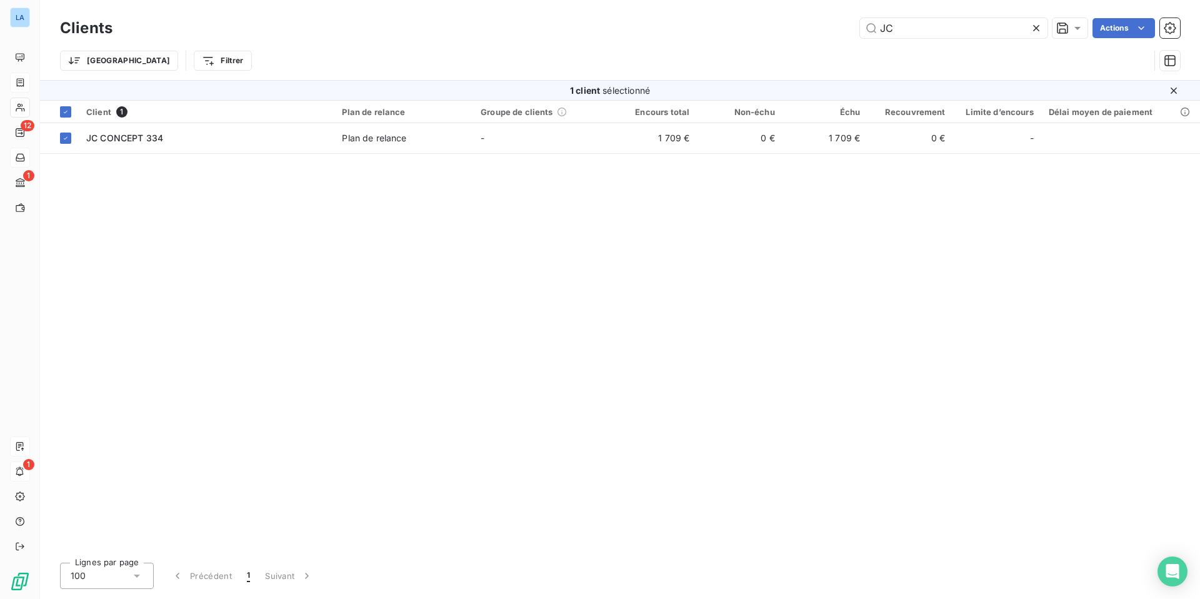
click at [907, 226] on div "Client 1 Plan de relance Groupe de clients Encours total Non-échu Échu Recouvre…" at bounding box center [620, 327] width 1160 height 452
click at [944, 222] on html "LA 12 1 1 Clients JC Actions Trier Filtrer 1 client sélectionné Client 1 Plan d…" at bounding box center [600, 299] width 1200 height 599
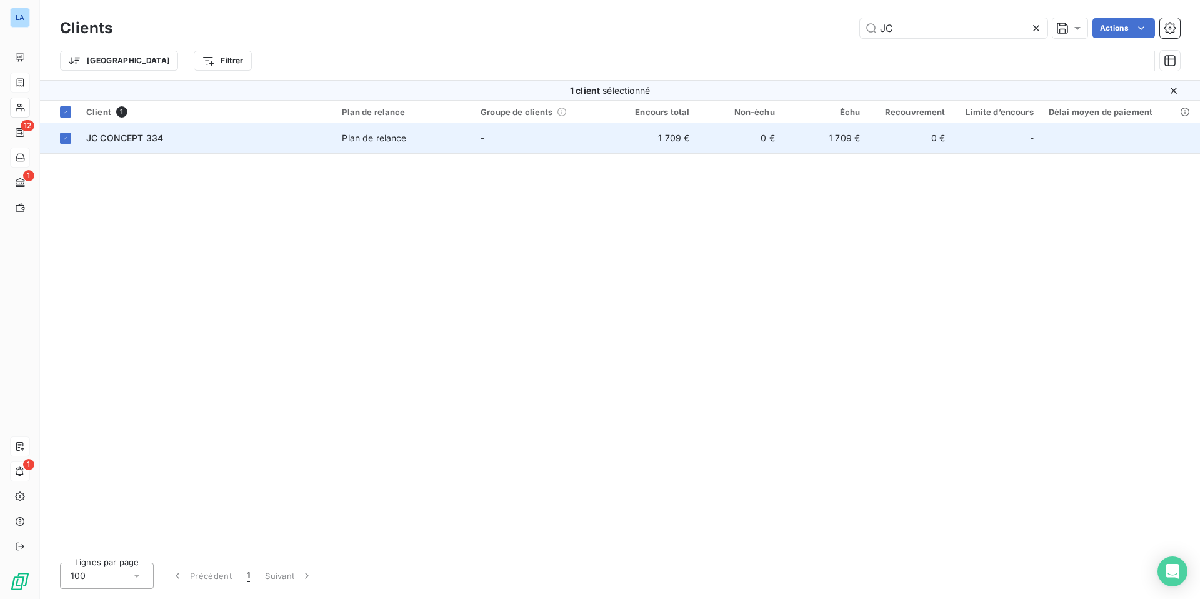
click at [138, 136] on span "JC CONCEPT 334" at bounding box center [124, 138] width 77 height 11
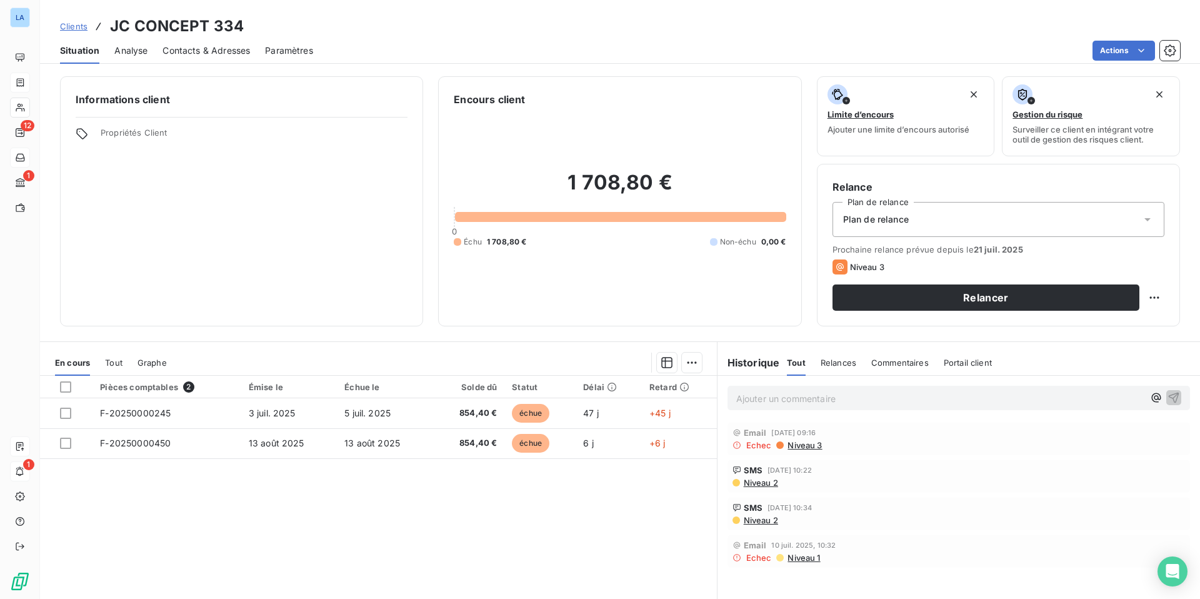
scroll to position [55, 0]
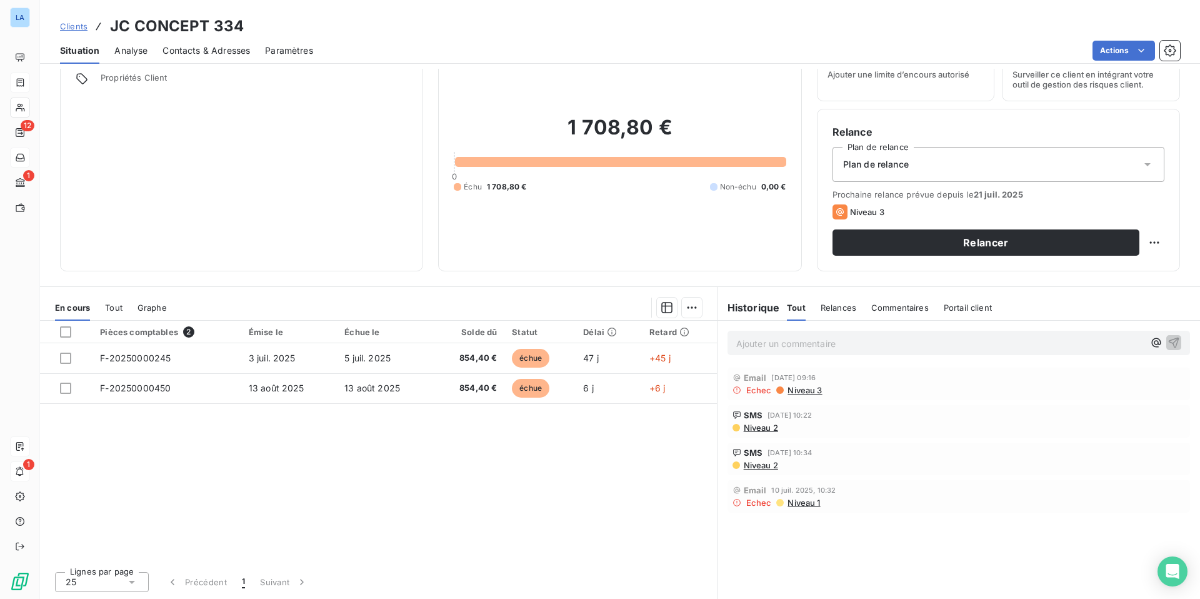
click at [944, 309] on span "Portail client" at bounding box center [968, 308] width 48 height 10
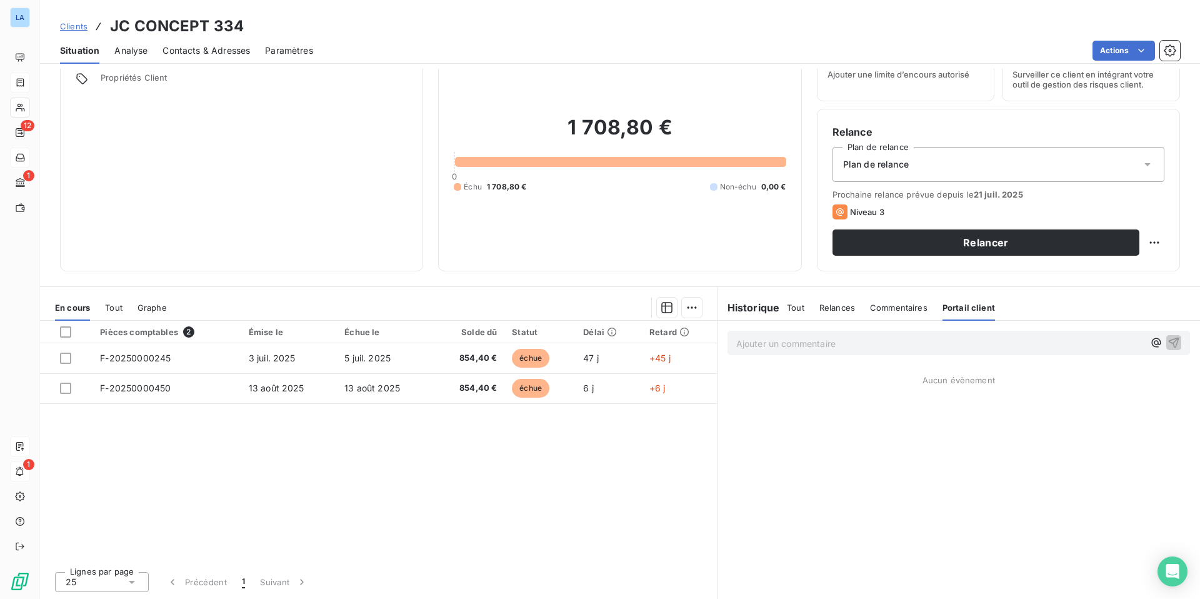
click at [901, 304] on span "Commentaires" at bounding box center [899, 308] width 58 height 10
click at [839, 307] on span "Relances" at bounding box center [837, 308] width 36 height 10
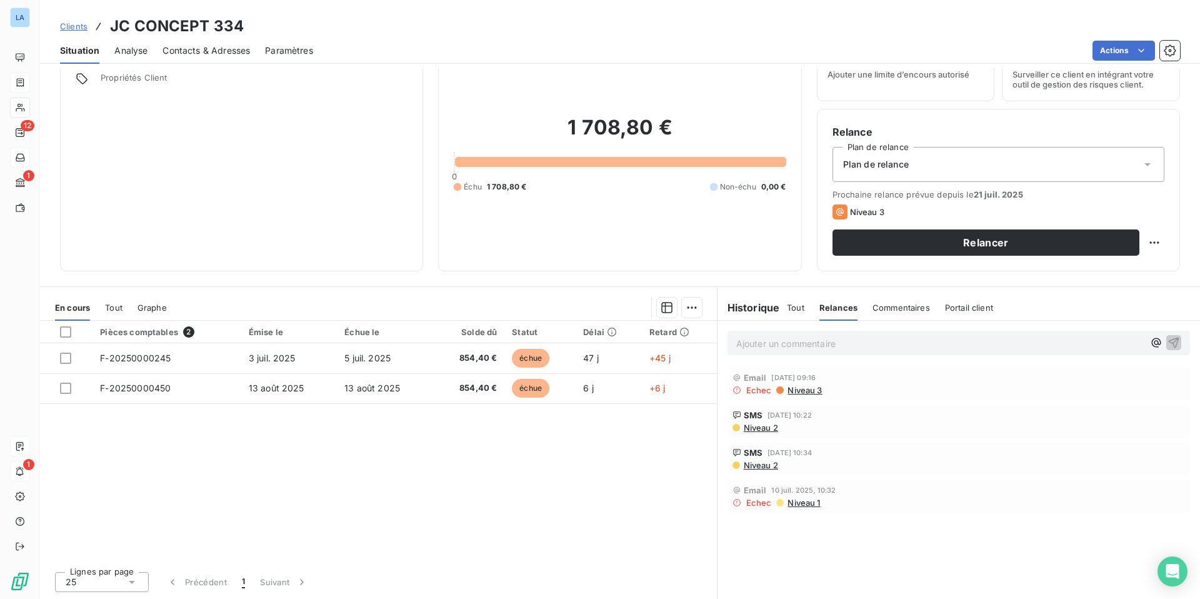
click at [797, 309] on span "Tout" at bounding box center [796, 308] width 18 height 10
click at [689, 304] on html "LA 12 1 1 Clients JC CONCEPT 334 Situation Analyse Contacts & Adresses Paramètr…" at bounding box center [600, 299] width 1200 height 599
click at [514, 334] on div "Mettre en litige (0 facture)" at bounding box center [584, 335] width 223 height 20
click at [109, 306] on span "Tout" at bounding box center [114, 308] width 18 height 10
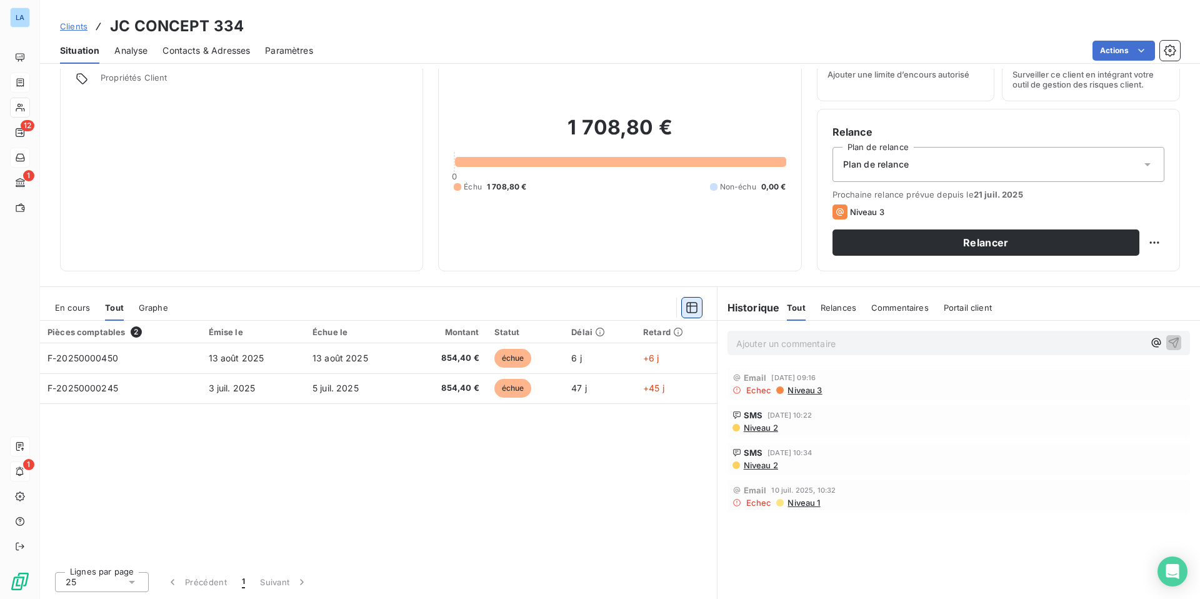
click at [683, 308] on button "button" at bounding box center [692, 308] width 20 height 20
click at [414, 469] on div "Pièces comptables 2 Émise le Échue le Montant Statut Délai Retard F-20250000450…" at bounding box center [378, 441] width 677 height 241
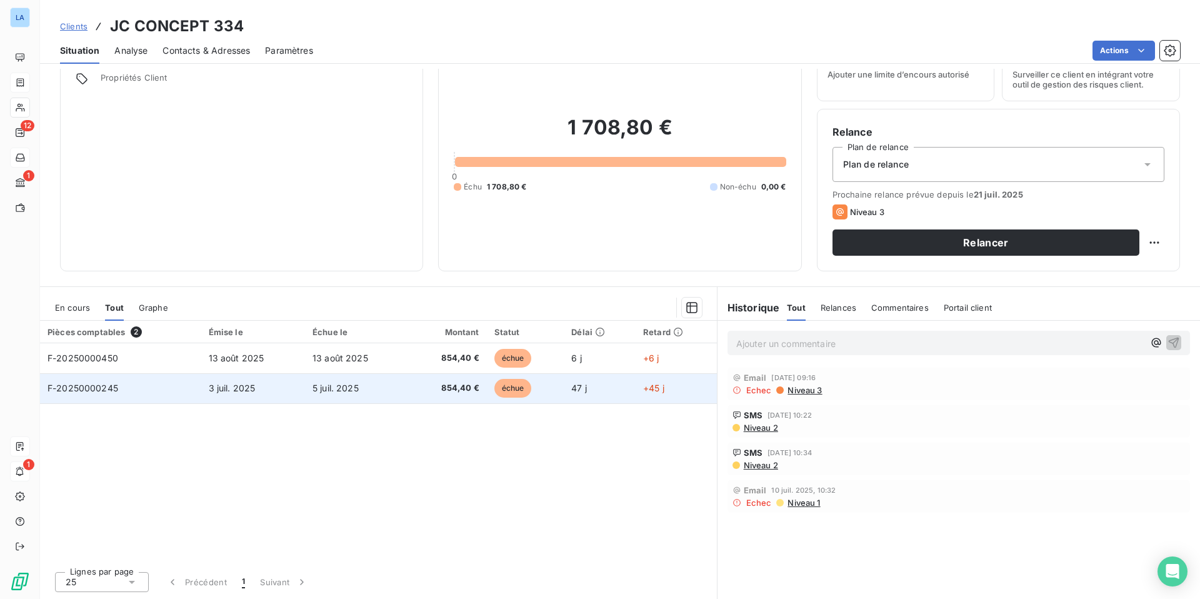
click at [108, 386] on span "F-20250000245" at bounding box center [83, 388] width 71 height 11
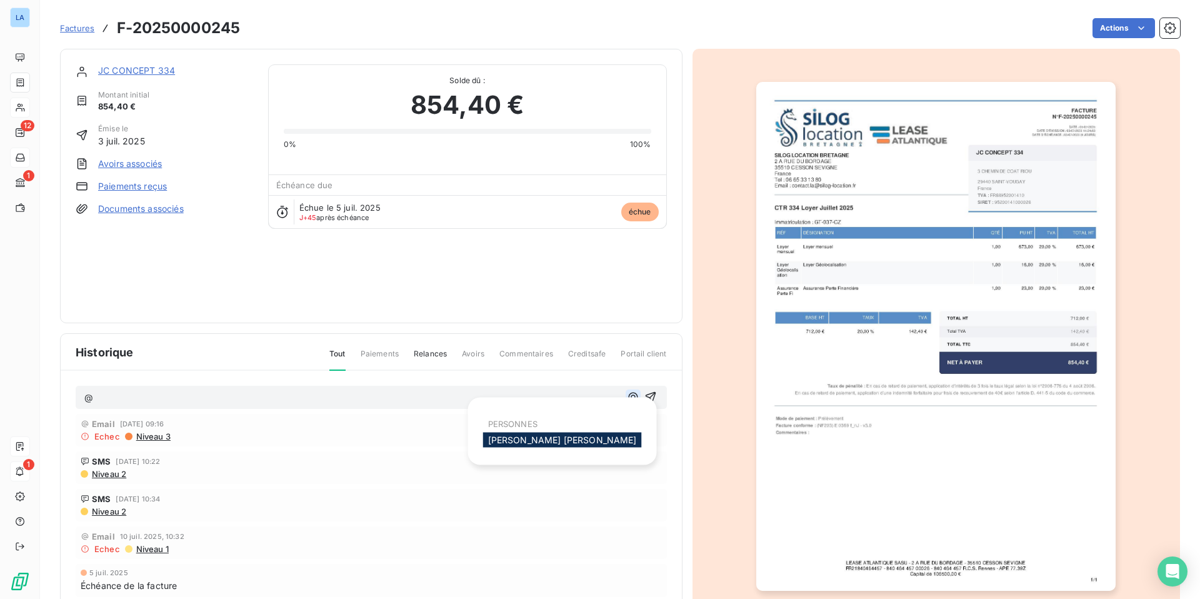
click at [629, 398] on icon "button" at bounding box center [633, 397] width 13 height 13
click at [344, 469] on div "Niveau 2" at bounding box center [371, 473] width 581 height 10
click at [137, 211] on link "Documents associés" at bounding box center [141, 209] width 86 height 13
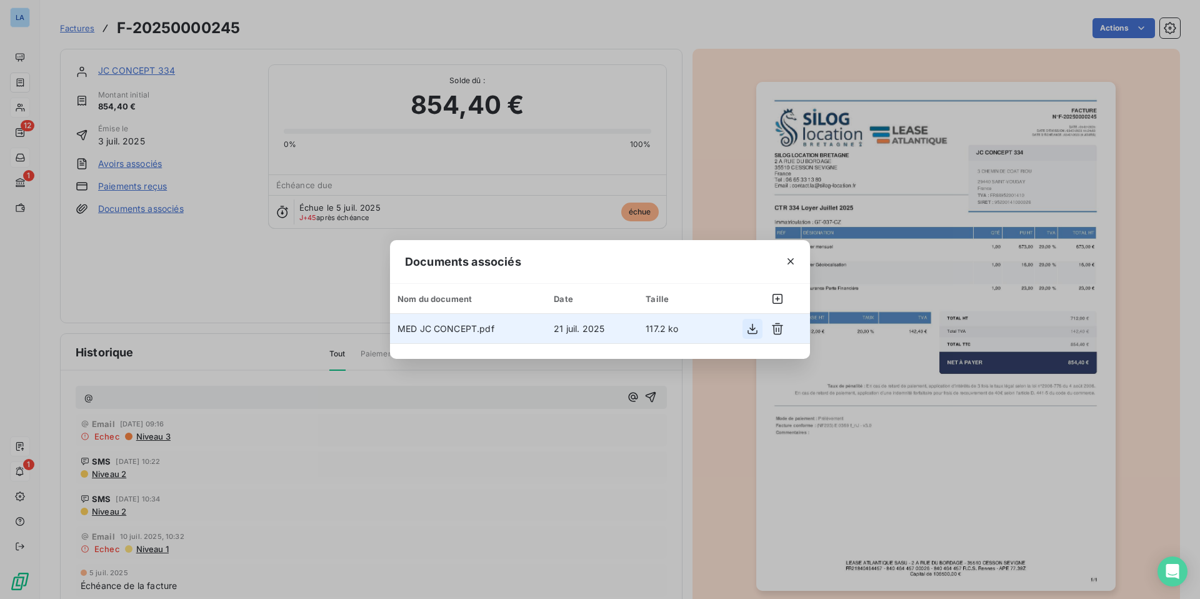
click at [752, 329] on icon "button" at bounding box center [753, 328] width 10 height 11
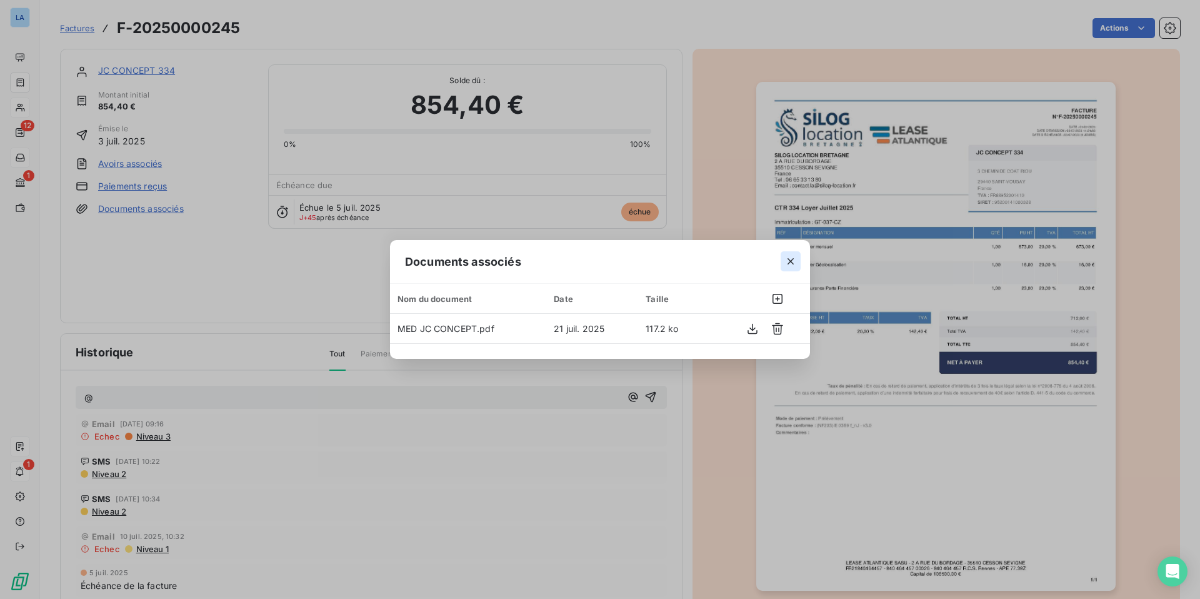
click at [789, 259] on icon "button" at bounding box center [791, 261] width 6 height 6
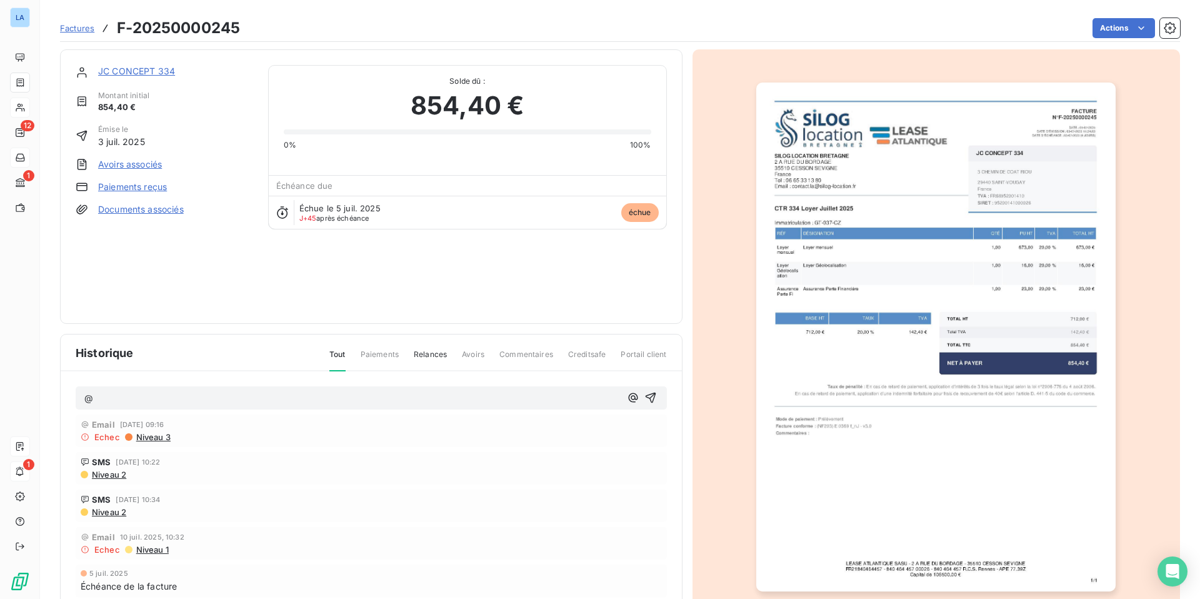
scroll to position [2, 0]
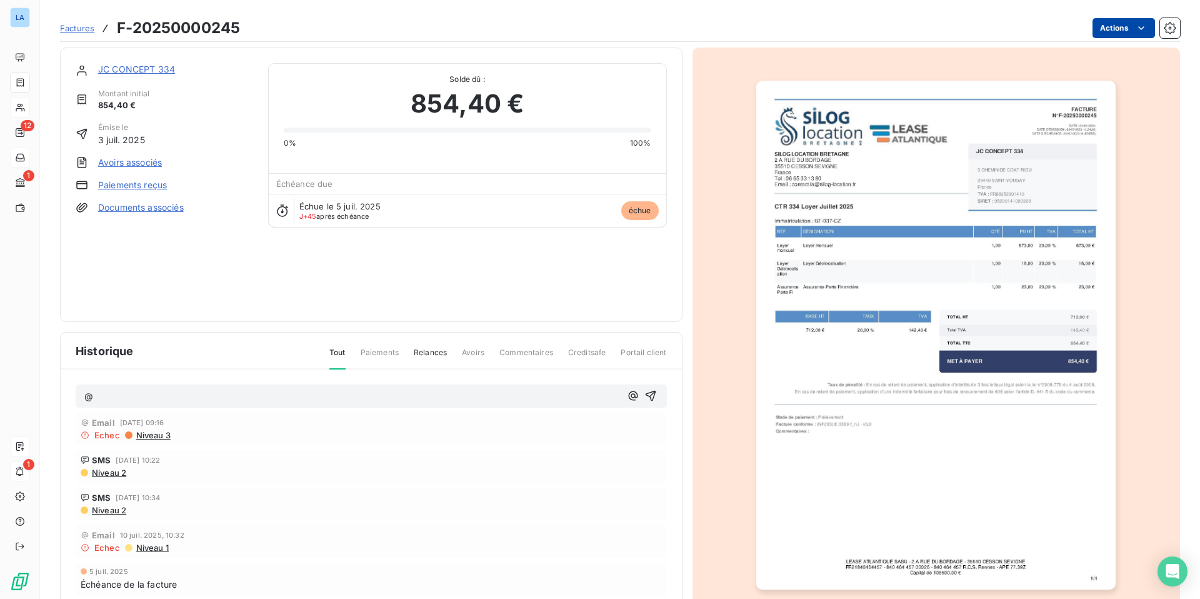
click at [944, 31] on html "LA 12 1 1 Factures F-20250000245 Actions JC CONCEPT 334 Montant initial 854,40 …" at bounding box center [600, 299] width 1200 height 599
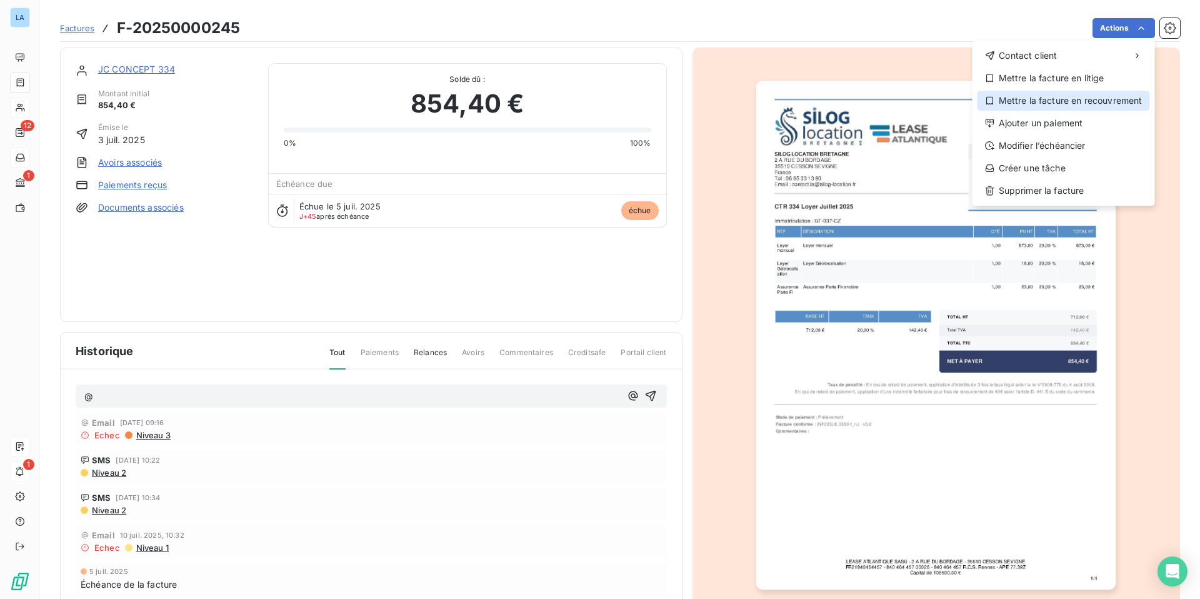
click at [944, 99] on div "Mettre la facture en recouvrement" at bounding box center [1064, 101] width 173 height 20
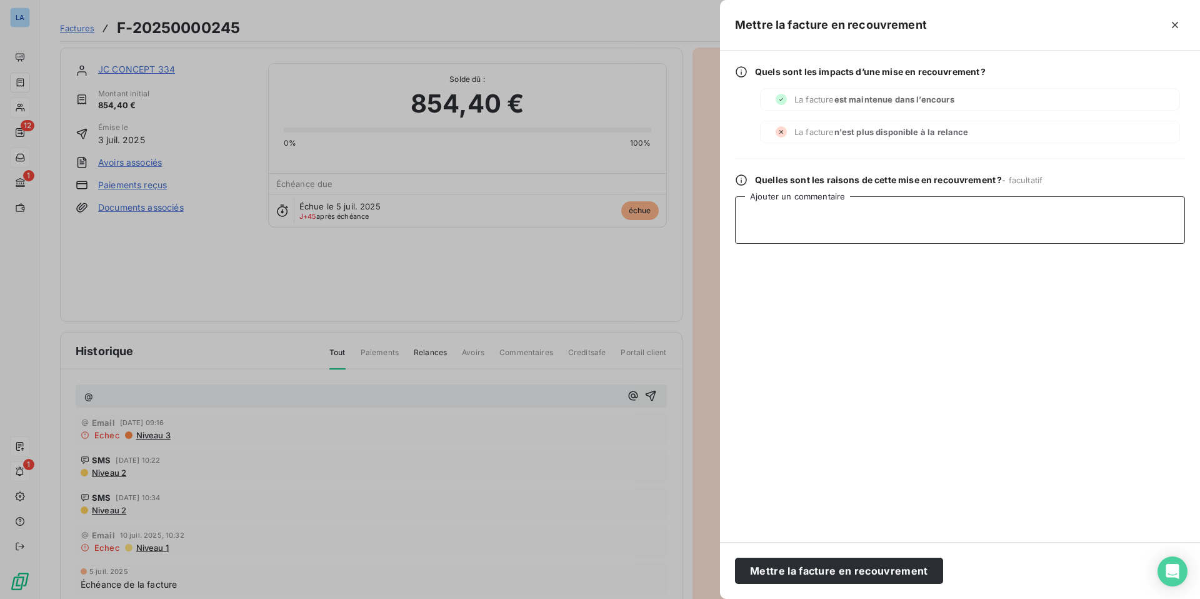
click at [774, 213] on textarea "Ajouter un commentaire" at bounding box center [960, 220] width 450 height 48
type textarea "résiliation du contrat le [DATE]"
click at [829, 469] on button "Mettre la facture en recouvrement" at bounding box center [839, 571] width 208 height 26
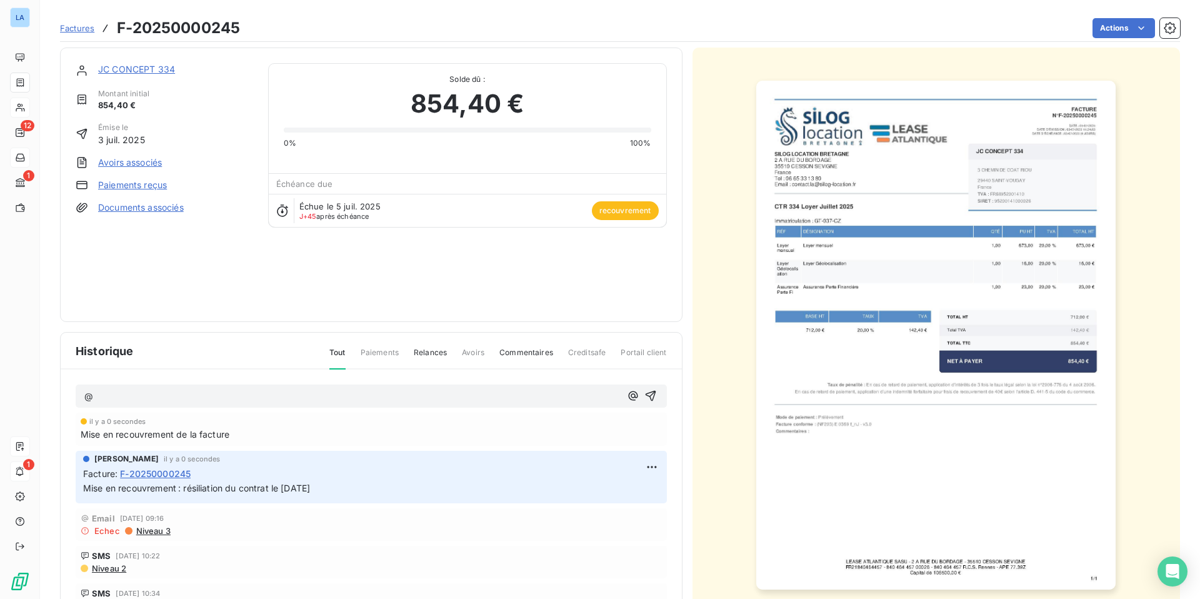
click at [121, 66] on link "JC CONCEPT 334" at bounding box center [136, 69] width 77 height 11
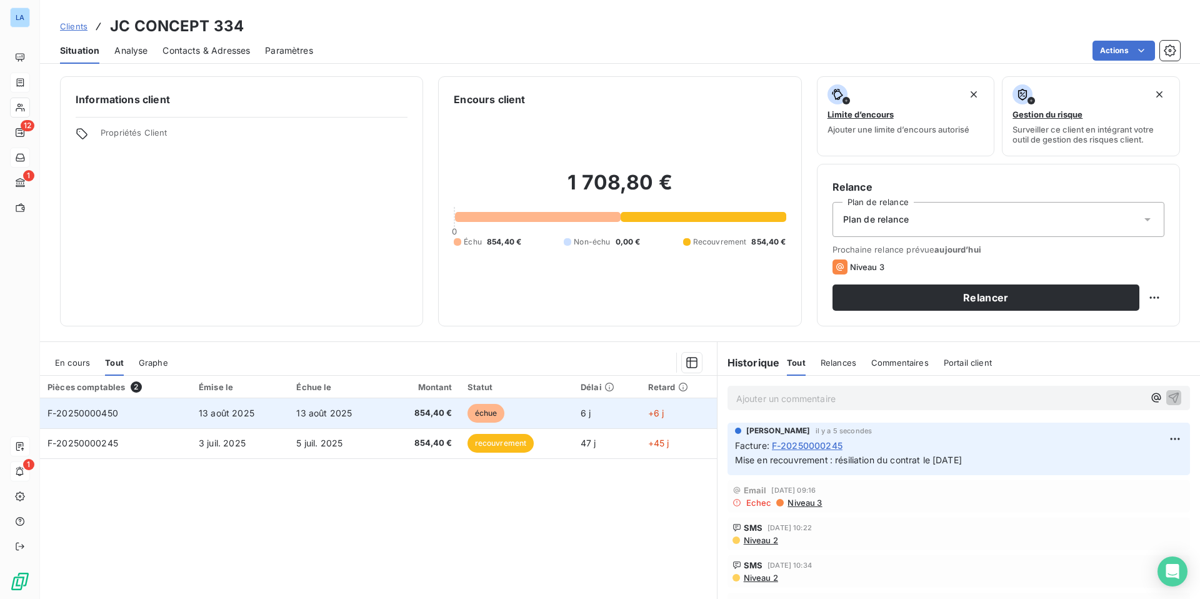
click at [89, 413] on span "F-20250000450" at bounding box center [83, 413] width 71 height 11
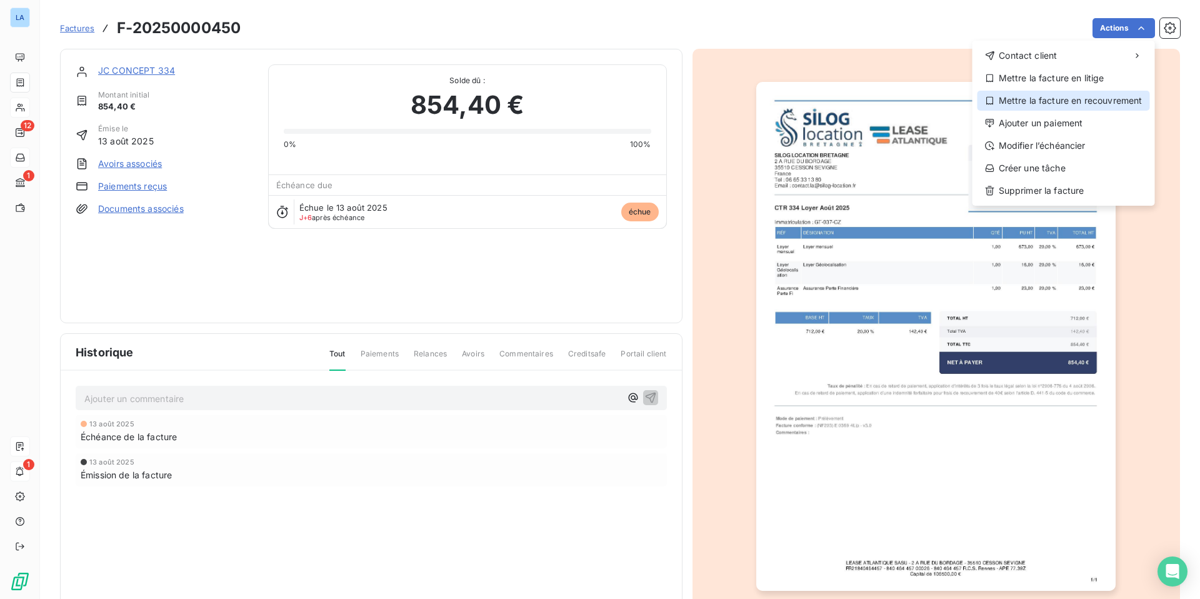
click at [944, 100] on div "Mettre la facture en recouvrement" at bounding box center [1064, 101] width 173 height 20
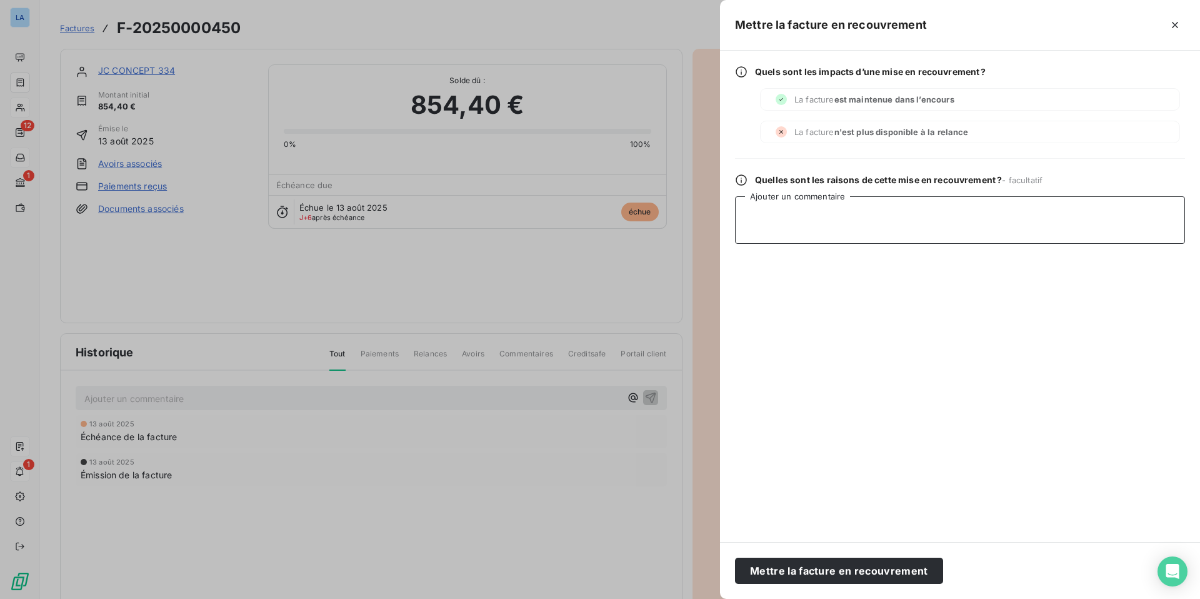
click at [821, 208] on textarea "Ajouter un commentaire" at bounding box center [960, 220] width 450 height 48
type textarea "suite résiliation du contrat le [DATE]"
click at [822, 469] on button "Mettre la facture en recouvrement" at bounding box center [839, 571] width 208 height 26
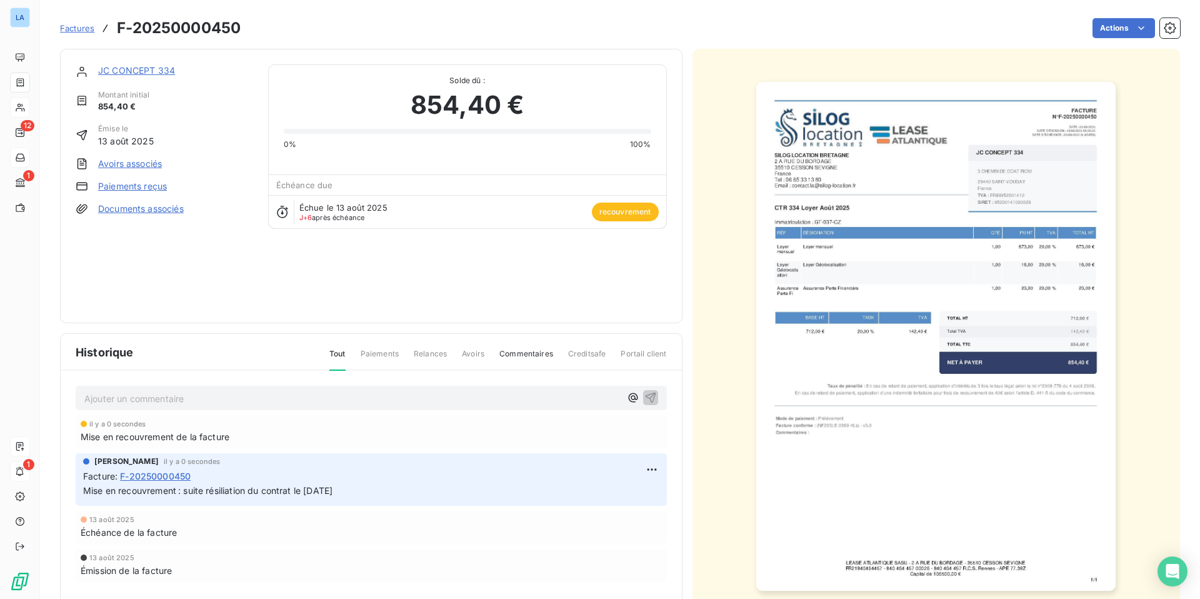
click at [129, 69] on link "JC CONCEPT 334" at bounding box center [136, 70] width 77 height 11
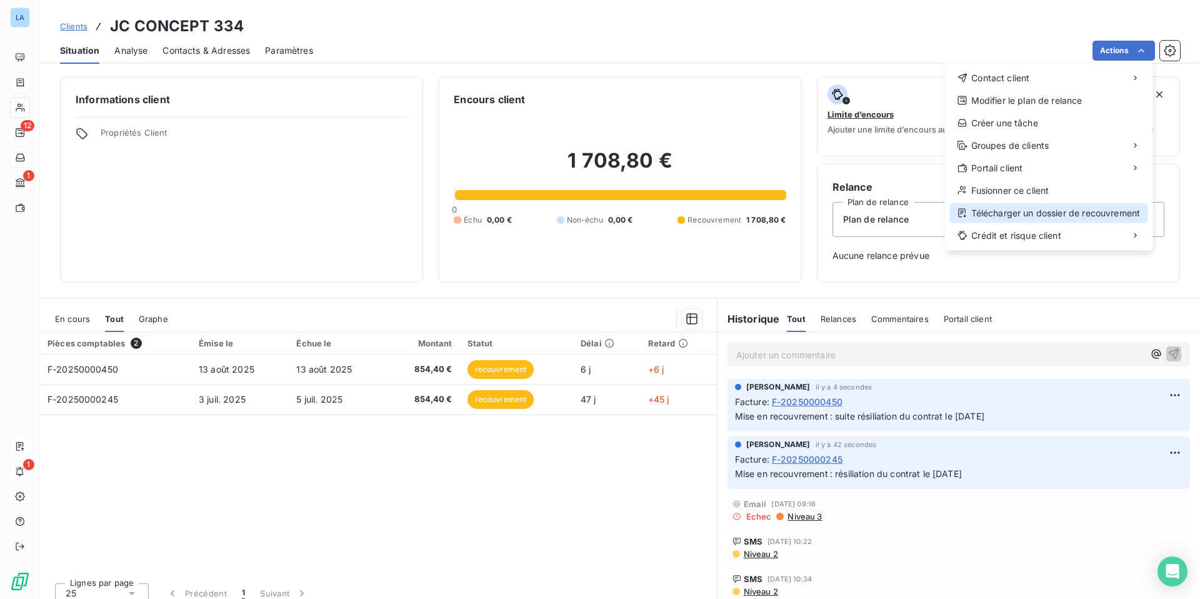
click at [944, 216] on div "Télécharger un dossier de recouvrement" at bounding box center [1049, 213] width 198 height 20
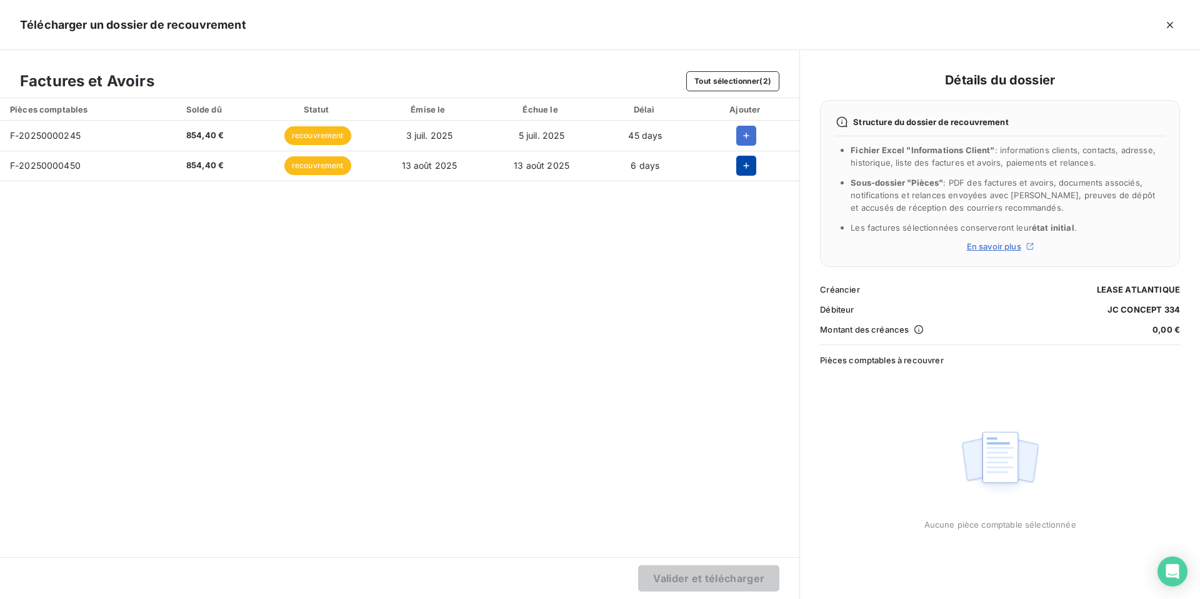
click at [743, 164] on icon "button" at bounding box center [746, 165] width 13 height 13
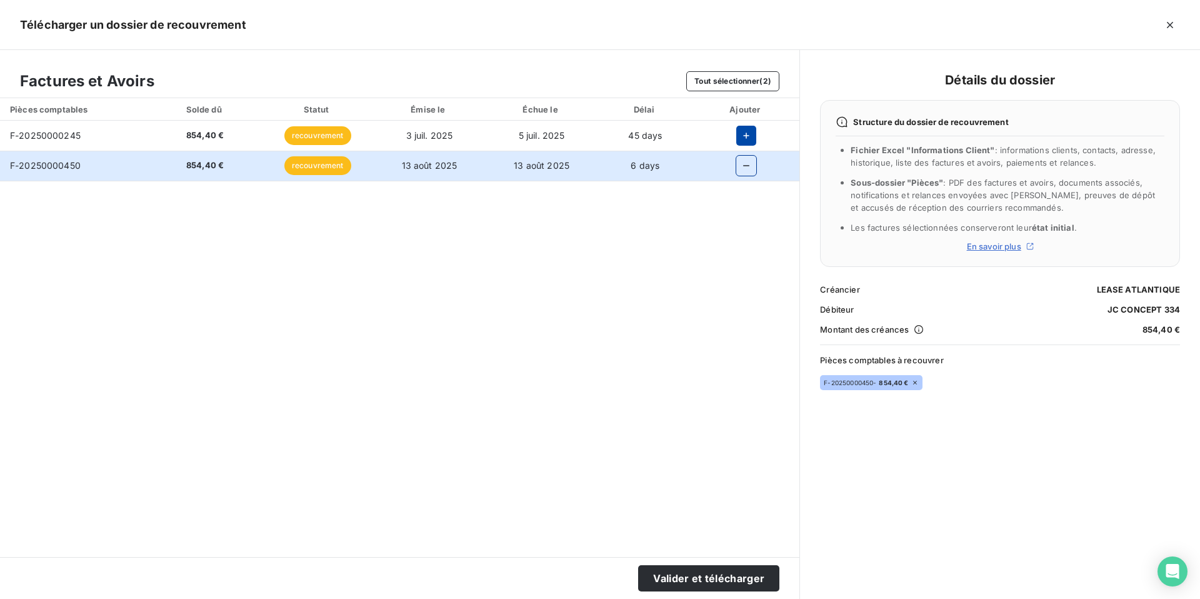
click at [748, 134] on icon "button" at bounding box center [746, 135] width 13 height 13
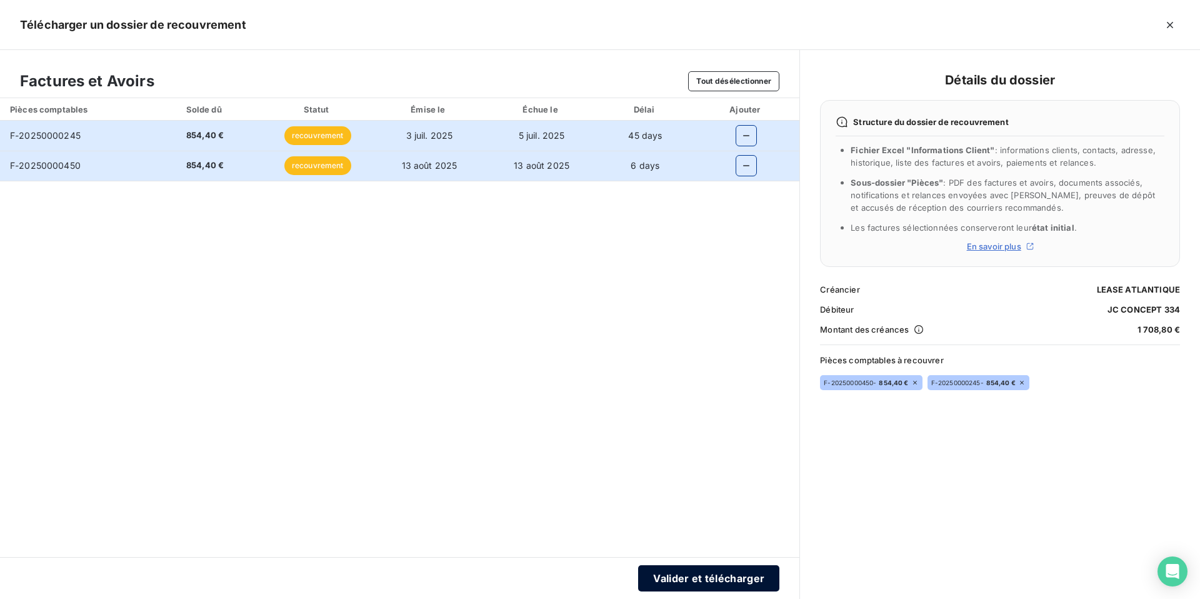
click at [694, 469] on button "Valider et télécharger" at bounding box center [708, 578] width 141 height 26
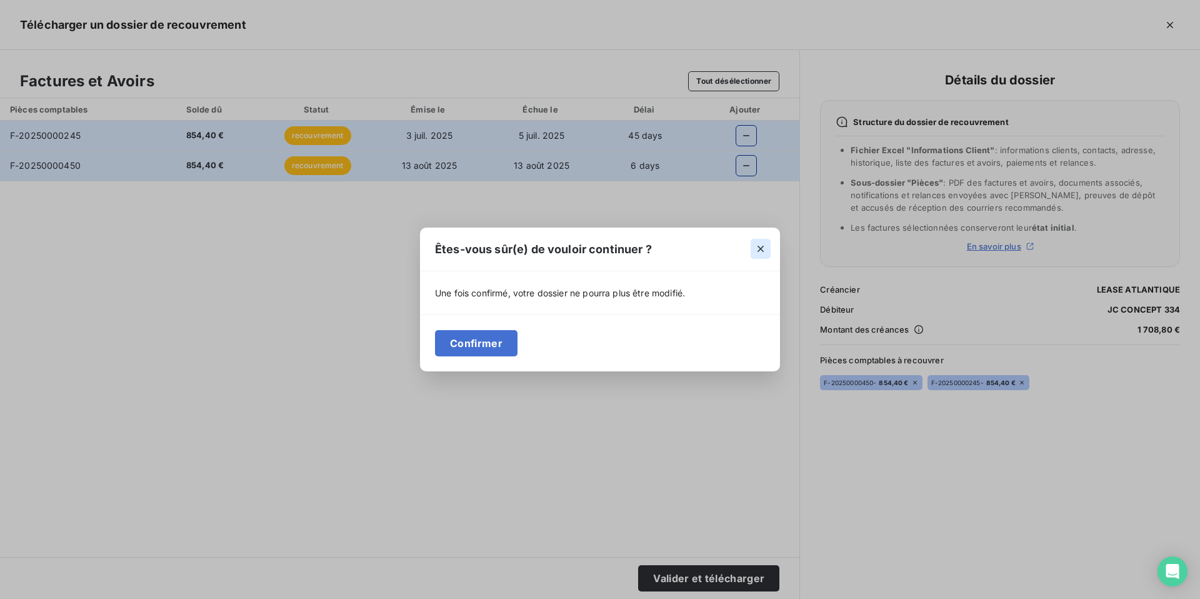
click at [761, 252] on icon "button" at bounding box center [760, 249] width 13 height 13
